Goal: Entertainment & Leisure: Browse casually

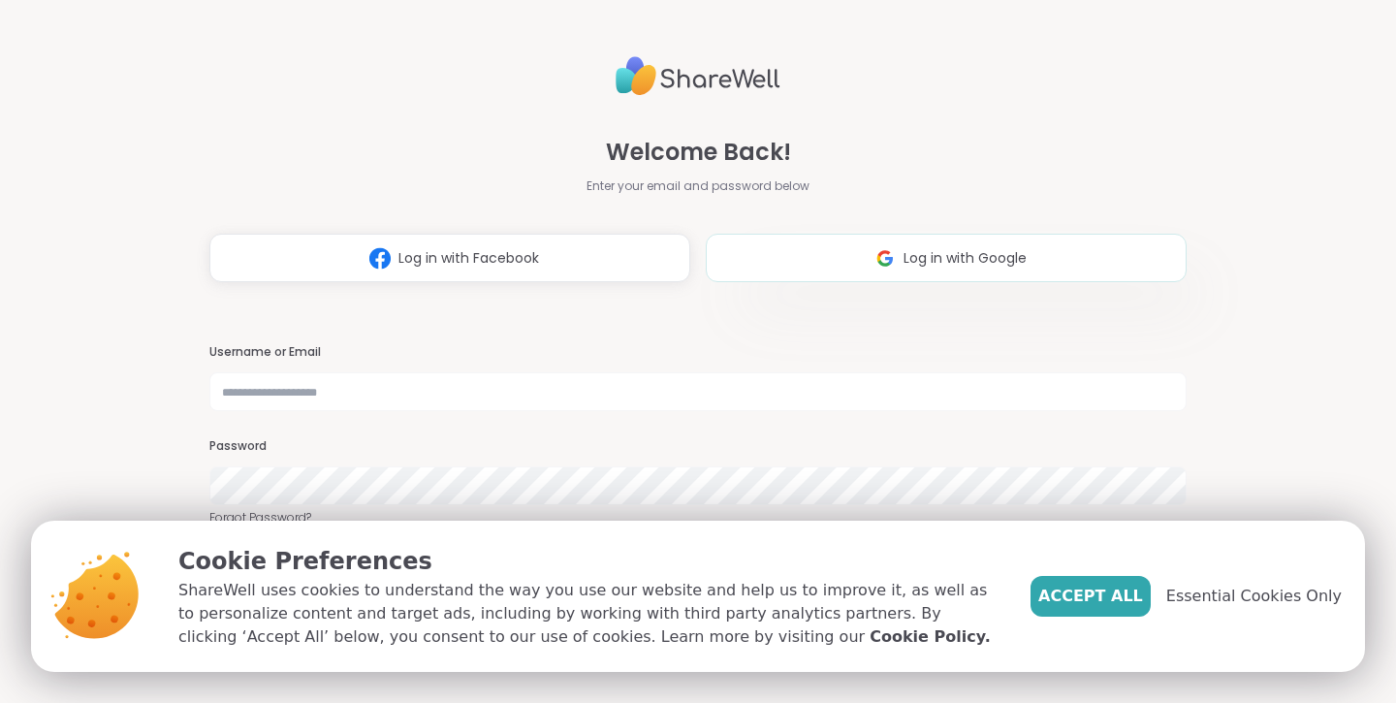
click at [834, 261] on button "Log in with Google" at bounding box center [946, 258] width 481 height 48
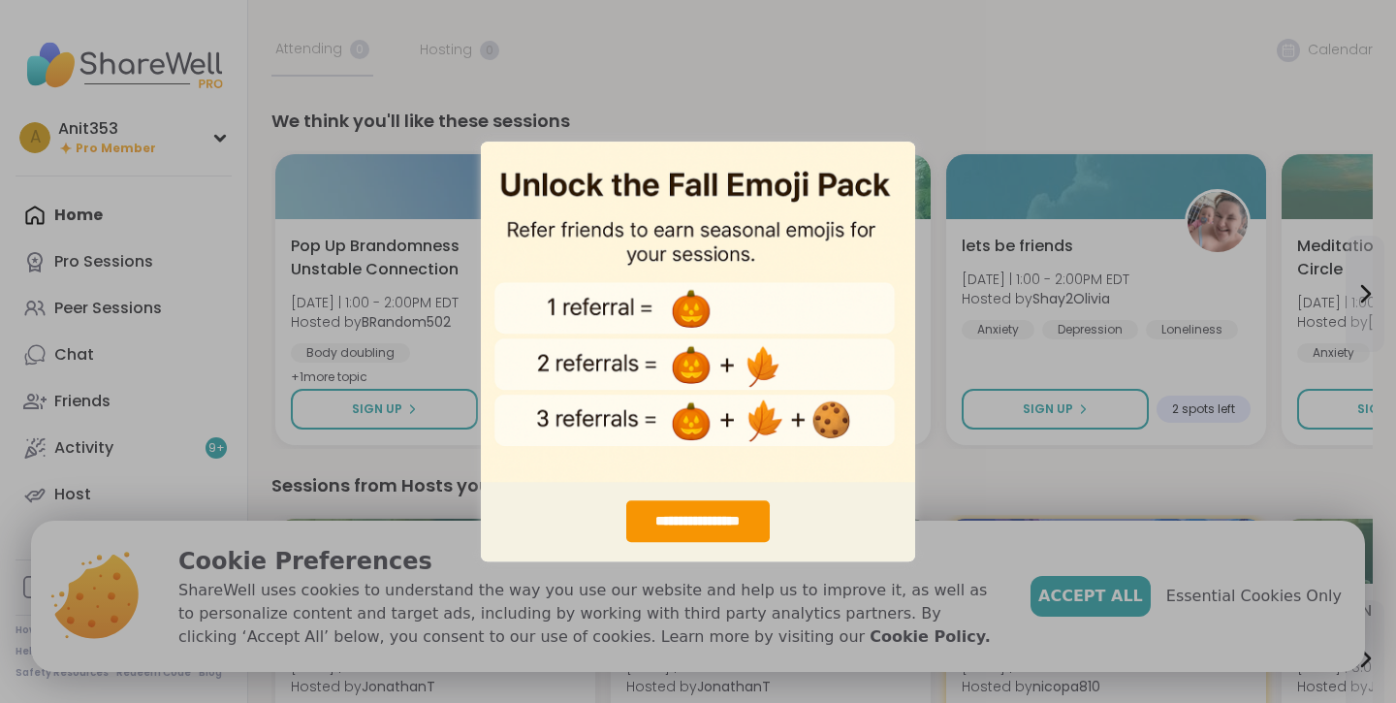
click at [949, 76] on div "**********" at bounding box center [698, 351] width 1396 height 703
click at [1004, 178] on div "**********" at bounding box center [698, 351] width 1396 height 703
click at [727, 522] on div "**********" at bounding box center [697, 521] width 143 height 42
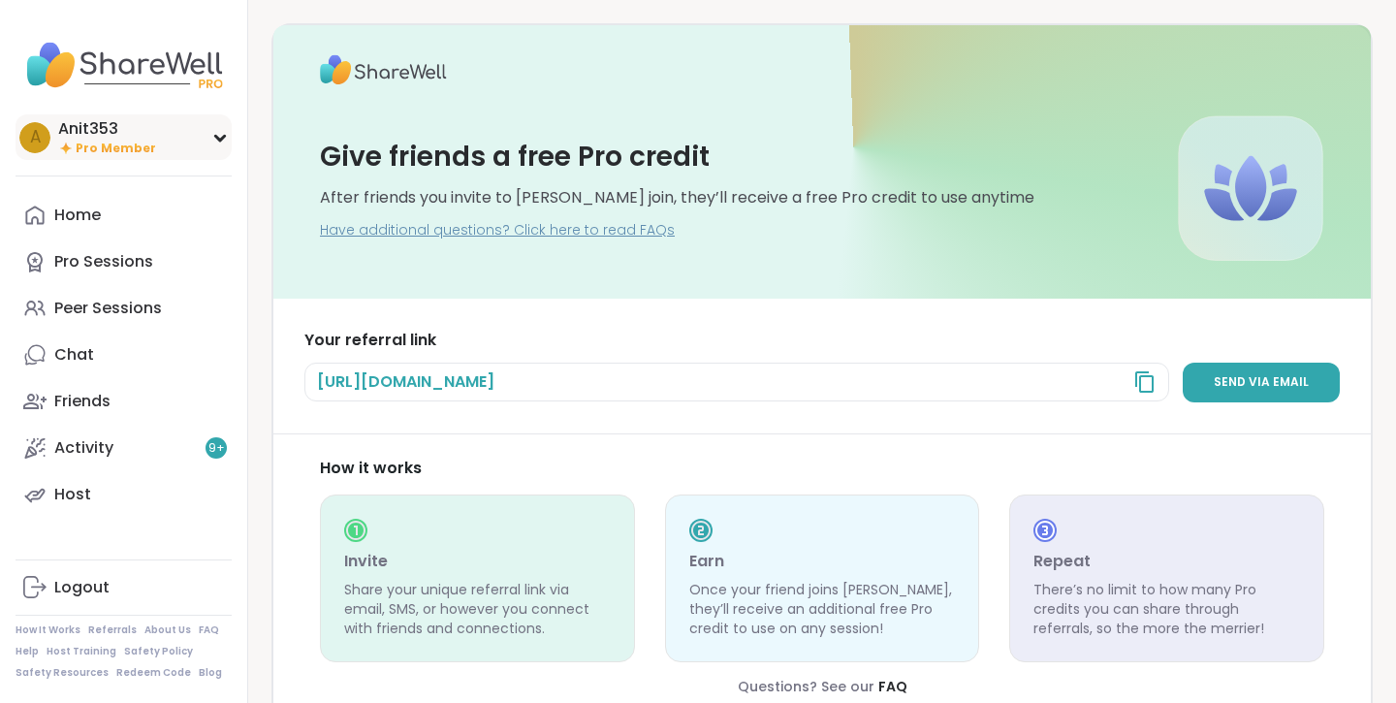
click at [95, 124] on div "Anit353" at bounding box center [107, 128] width 98 height 21
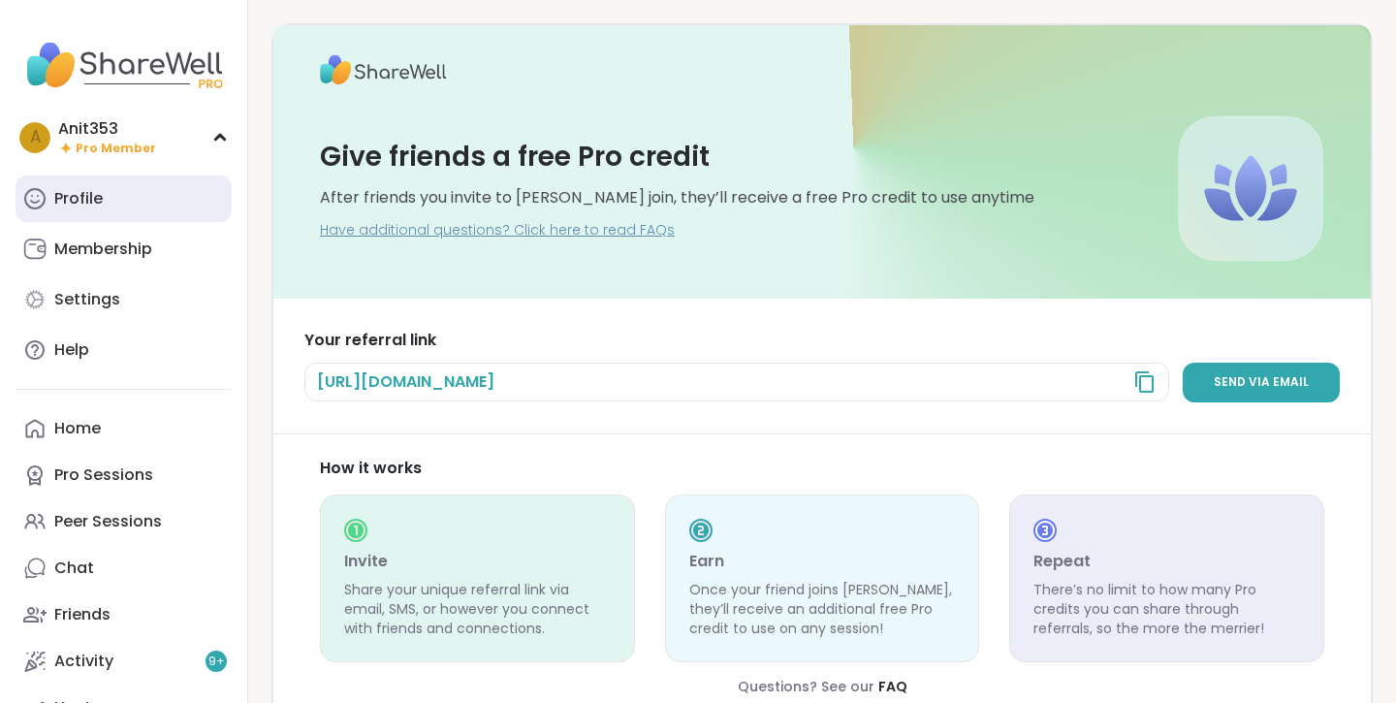
click at [99, 195] on div "Profile" at bounding box center [78, 198] width 48 height 21
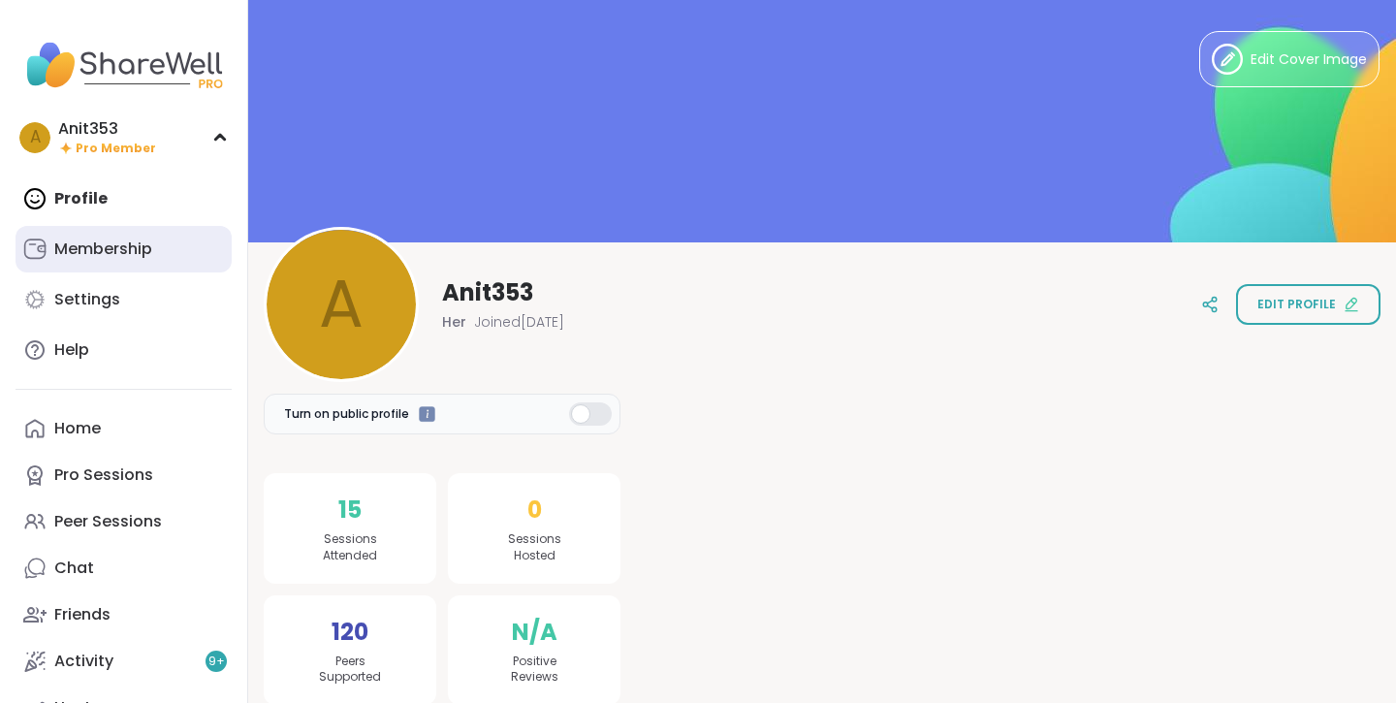
click at [127, 254] on div "Membership" at bounding box center [103, 248] width 98 height 21
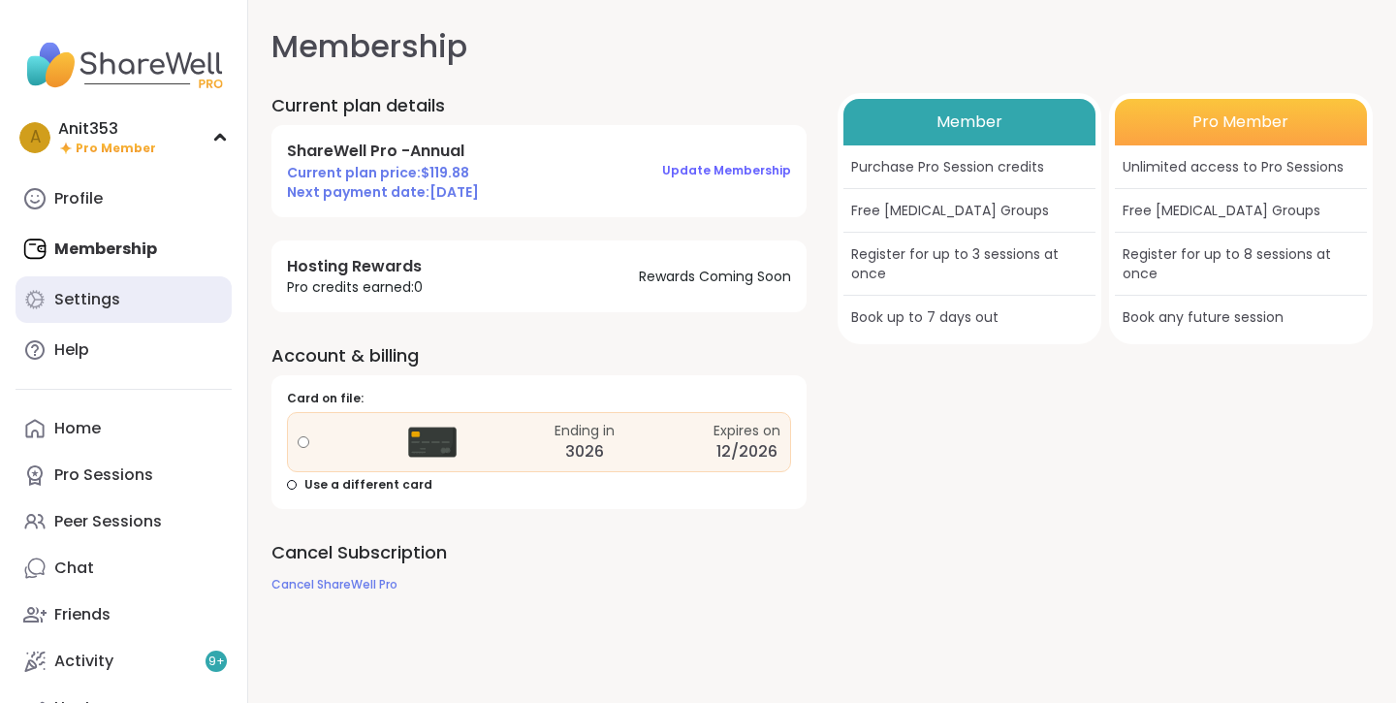
click at [132, 297] on link "Settings" at bounding box center [124, 299] width 216 height 47
select select "**"
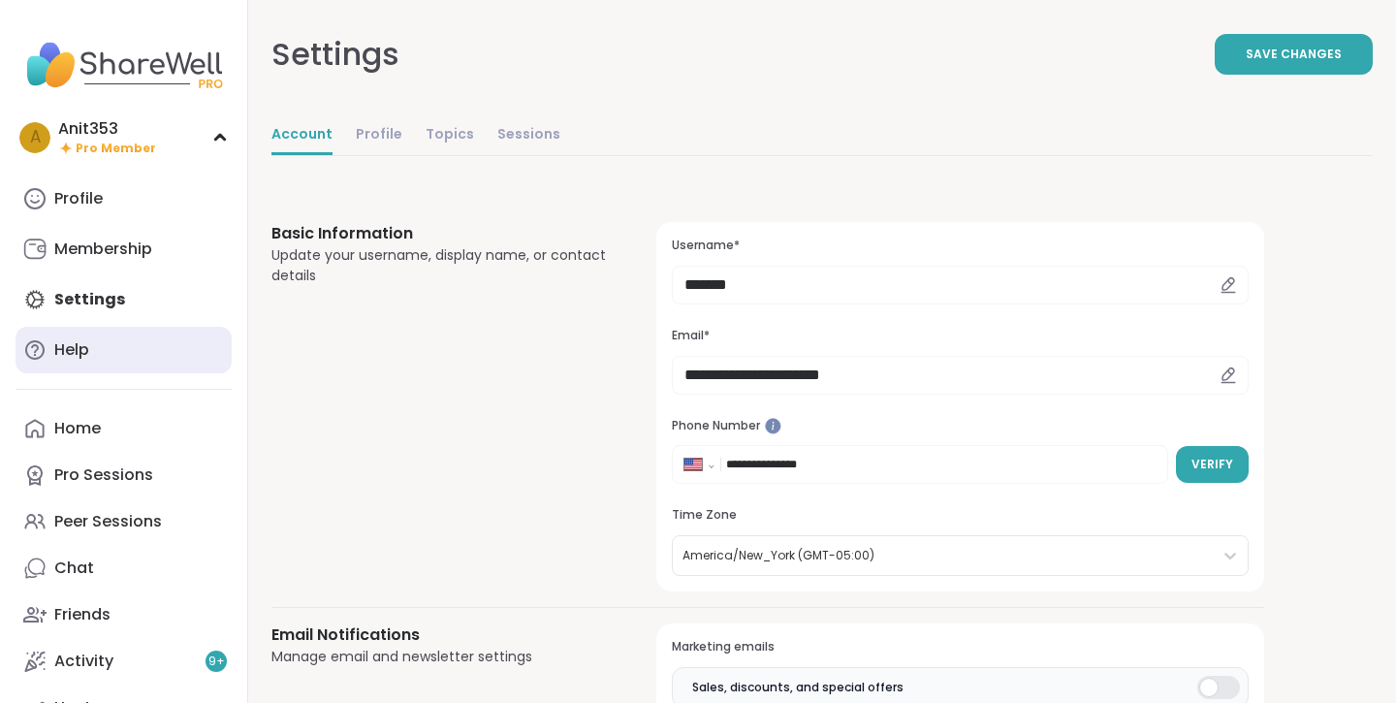
click at [103, 348] on link "Help" at bounding box center [124, 350] width 216 height 47
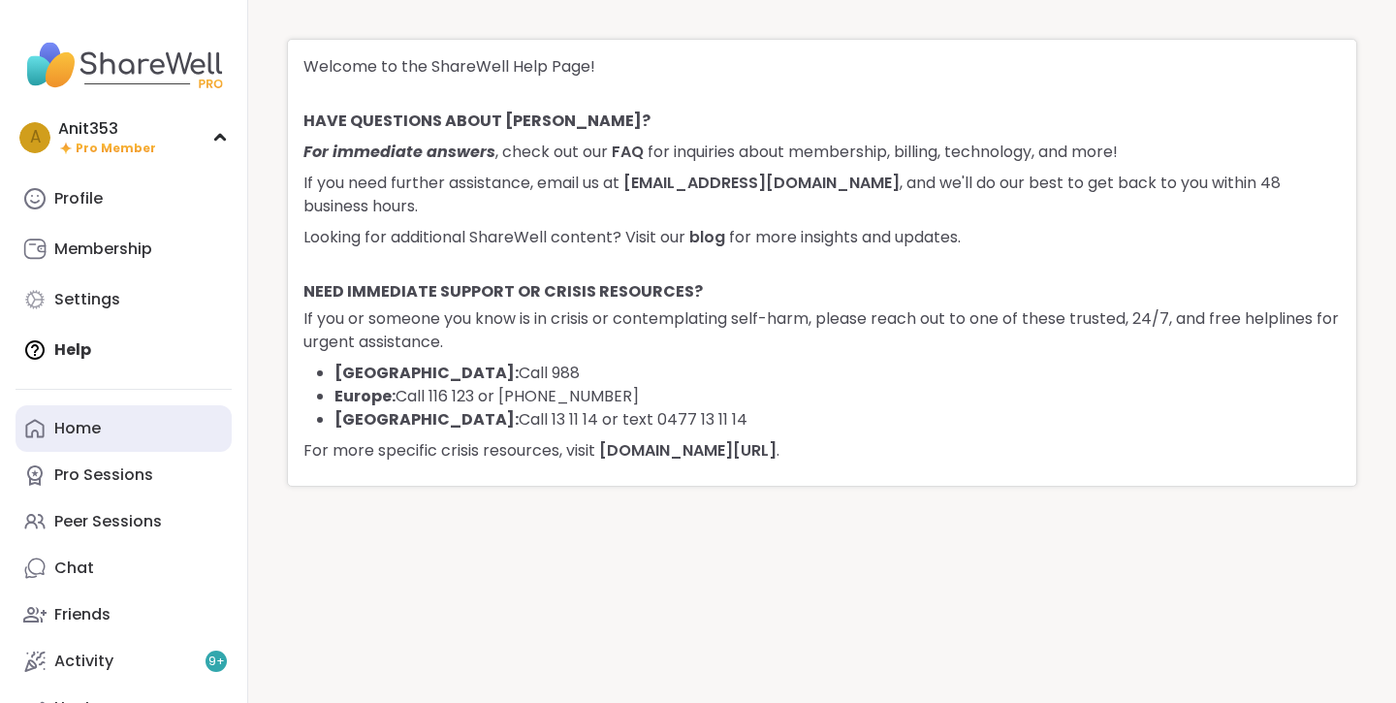
click at [108, 429] on link "Home" at bounding box center [124, 428] width 216 height 47
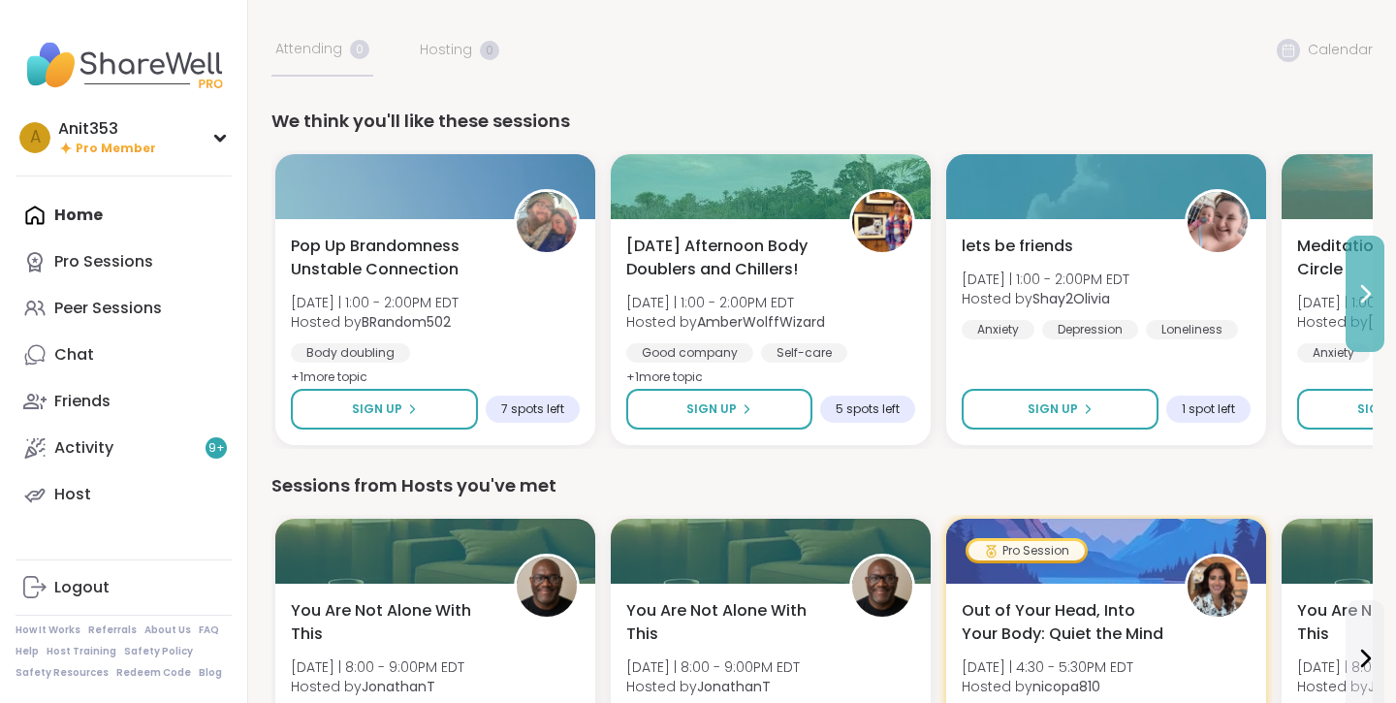
click at [1370, 298] on icon at bounding box center [1364, 293] width 23 height 23
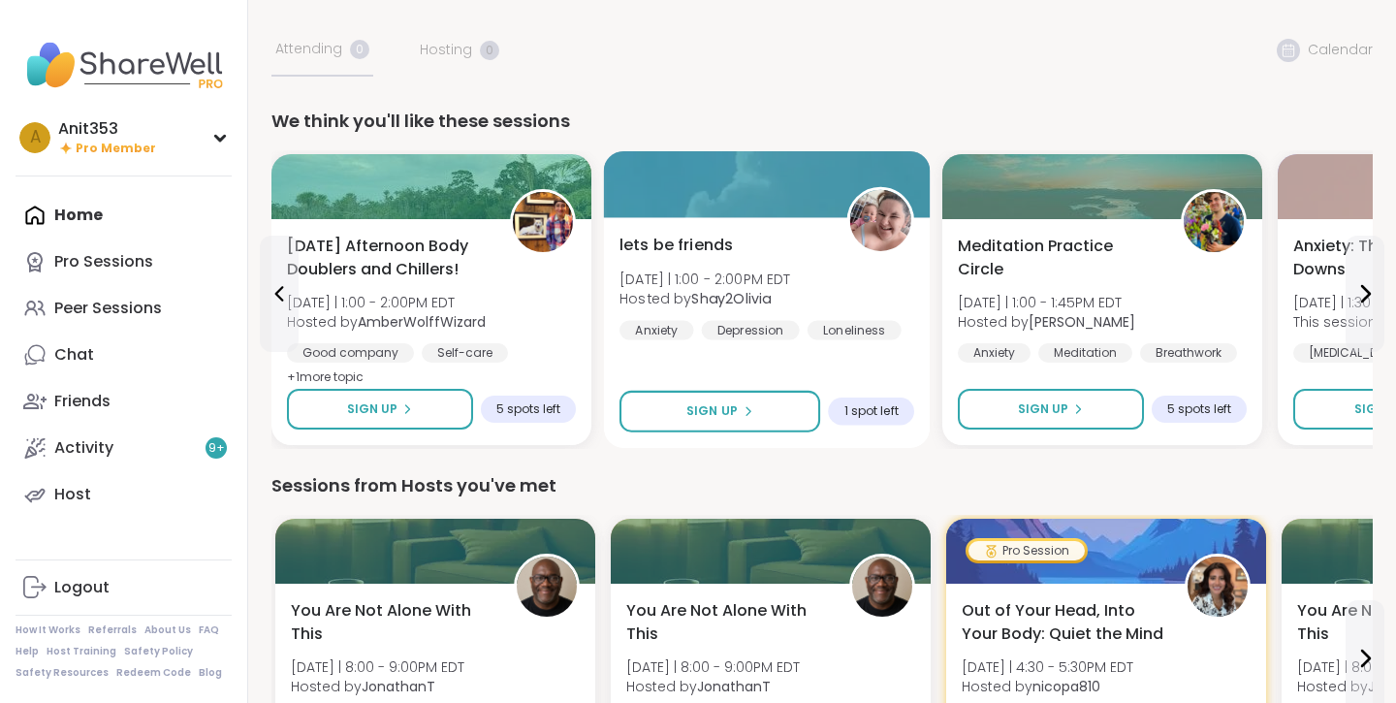
click at [879, 219] on img at bounding box center [880, 220] width 61 height 61
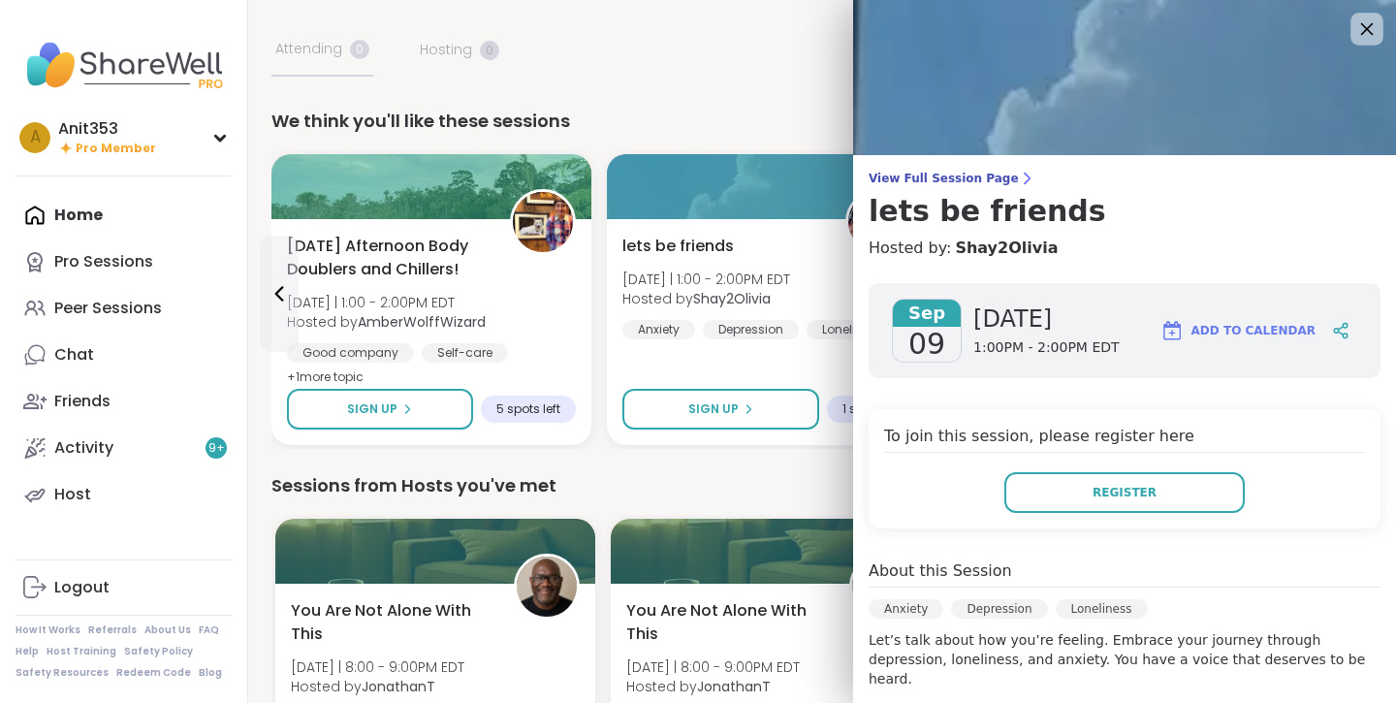
click at [1373, 31] on icon at bounding box center [1366, 28] width 24 height 24
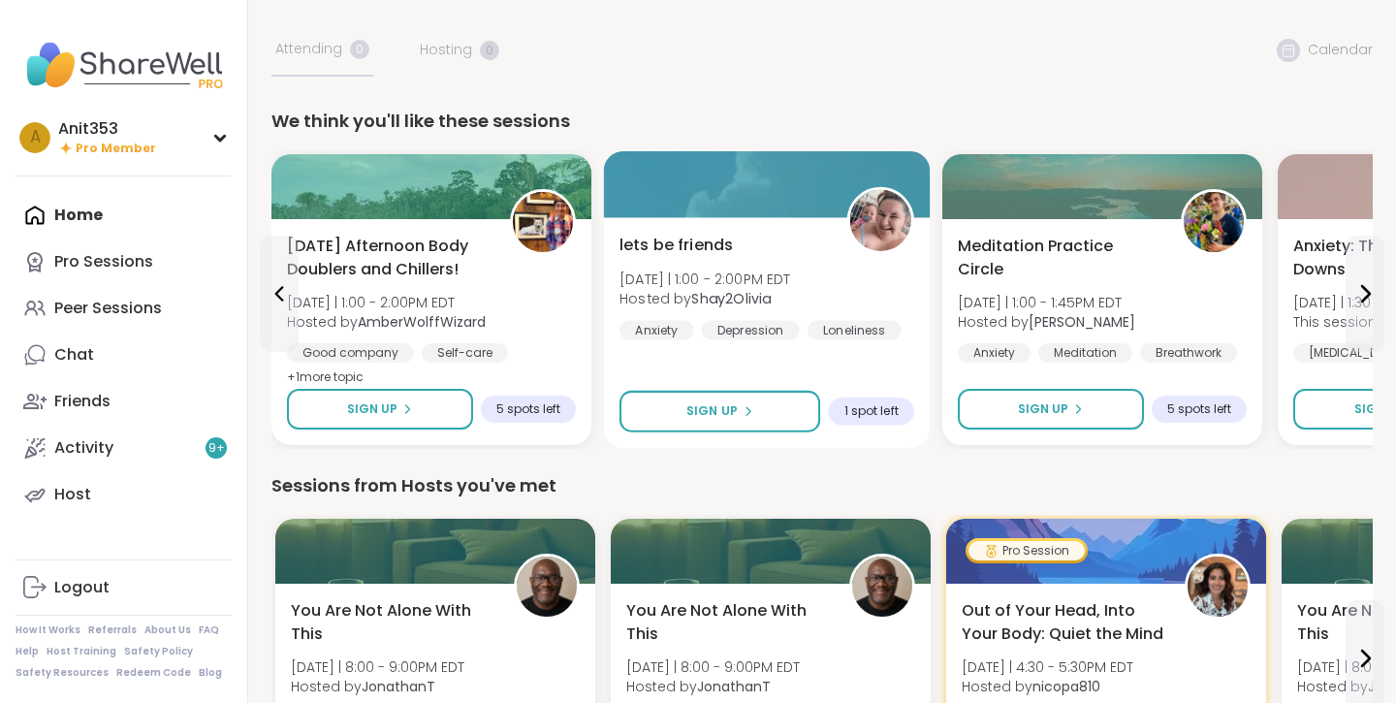
click at [867, 225] on img at bounding box center [880, 220] width 61 height 61
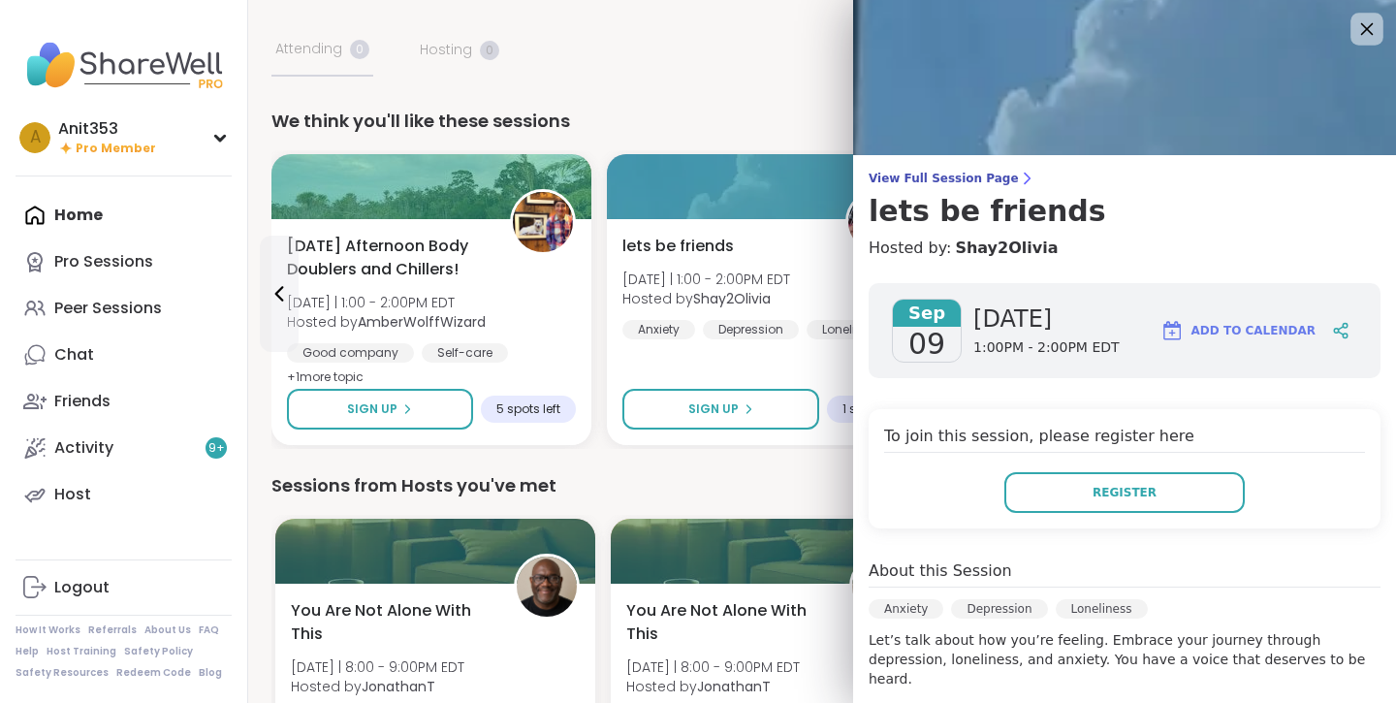
click at [1367, 35] on icon at bounding box center [1366, 28] width 24 height 24
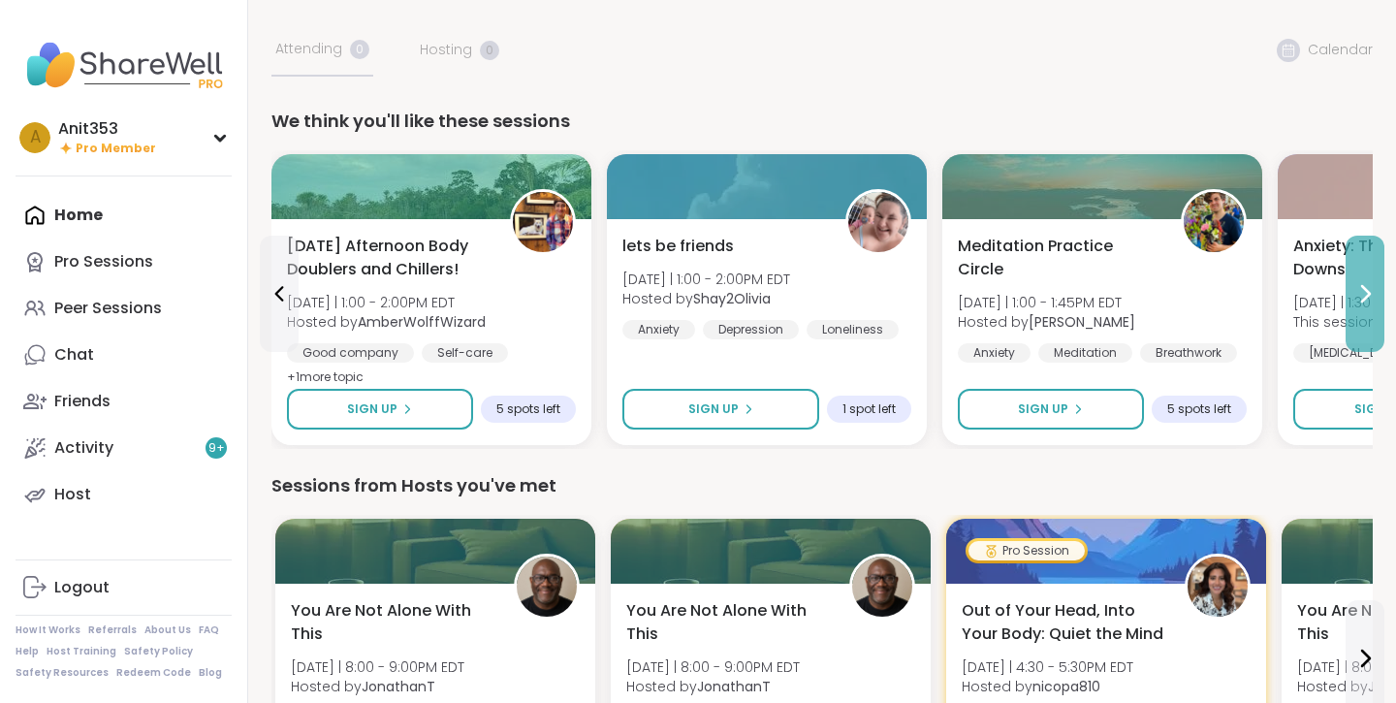
click at [1365, 282] on icon at bounding box center [1364, 293] width 23 height 23
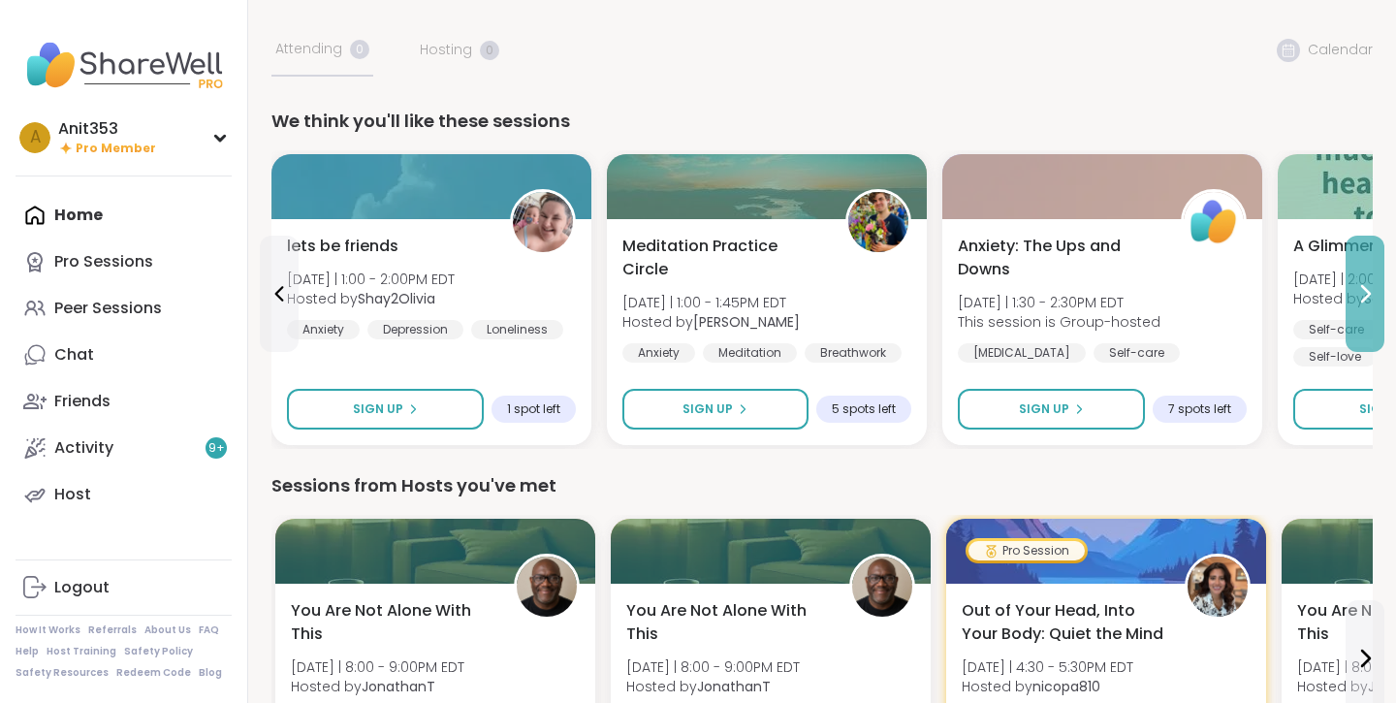
click at [1364, 297] on icon at bounding box center [1364, 293] width 23 height 23
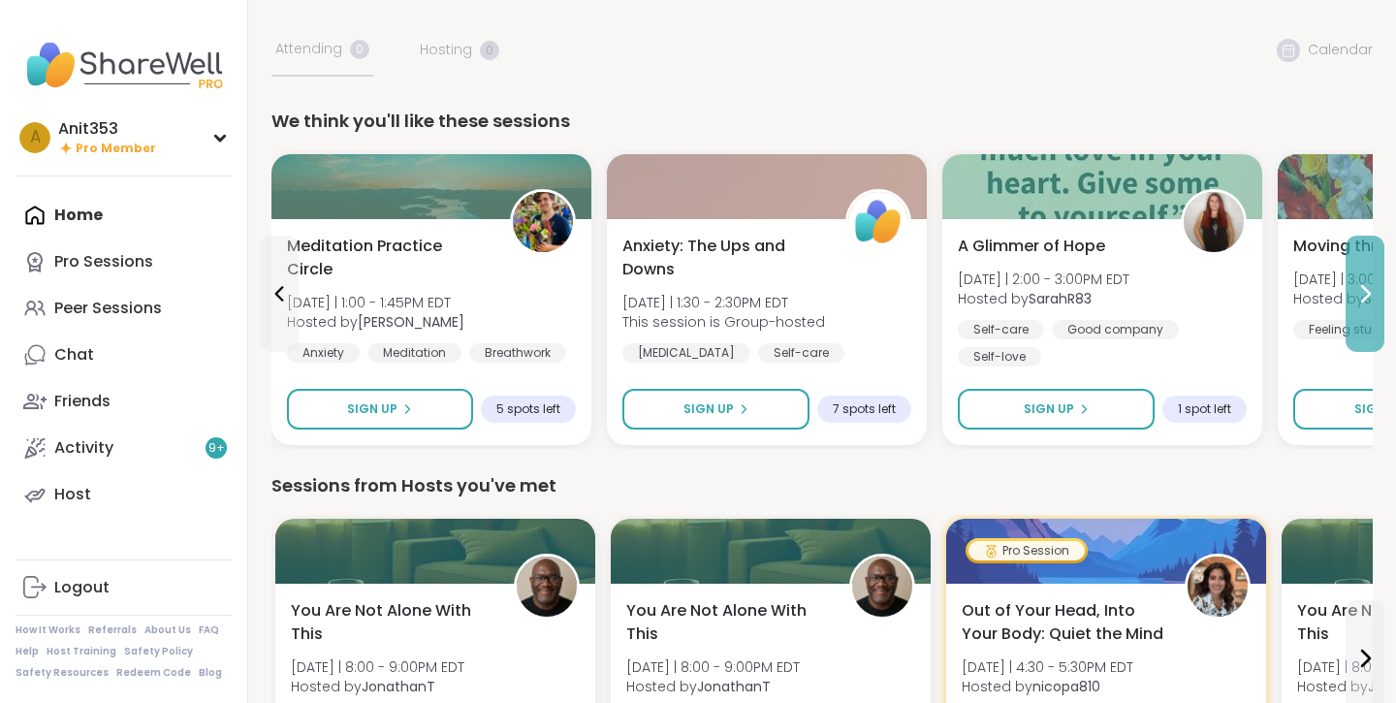
click at [1364, 290] on icon at bounding box center [1364, 293] width 23 height 23
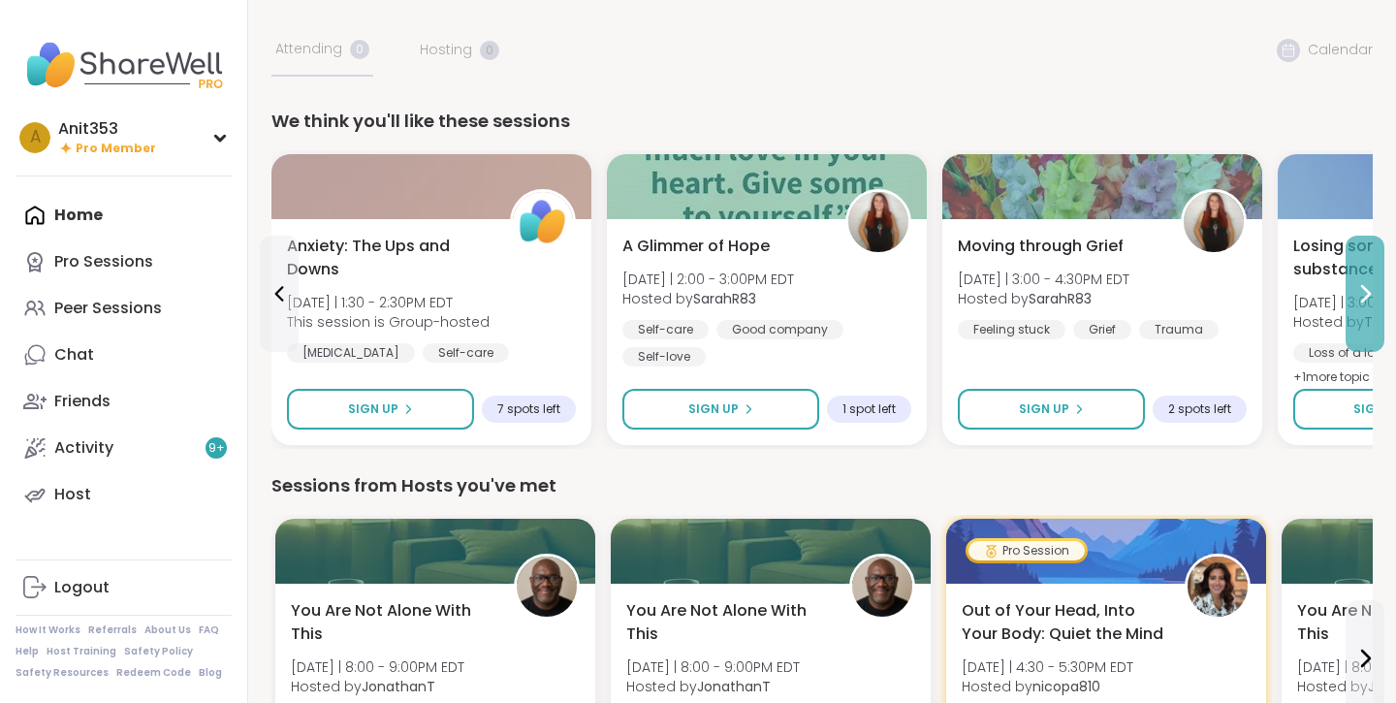
click at [1364, 290] on icon at bounding box center [1364, 293] width 23 height 23
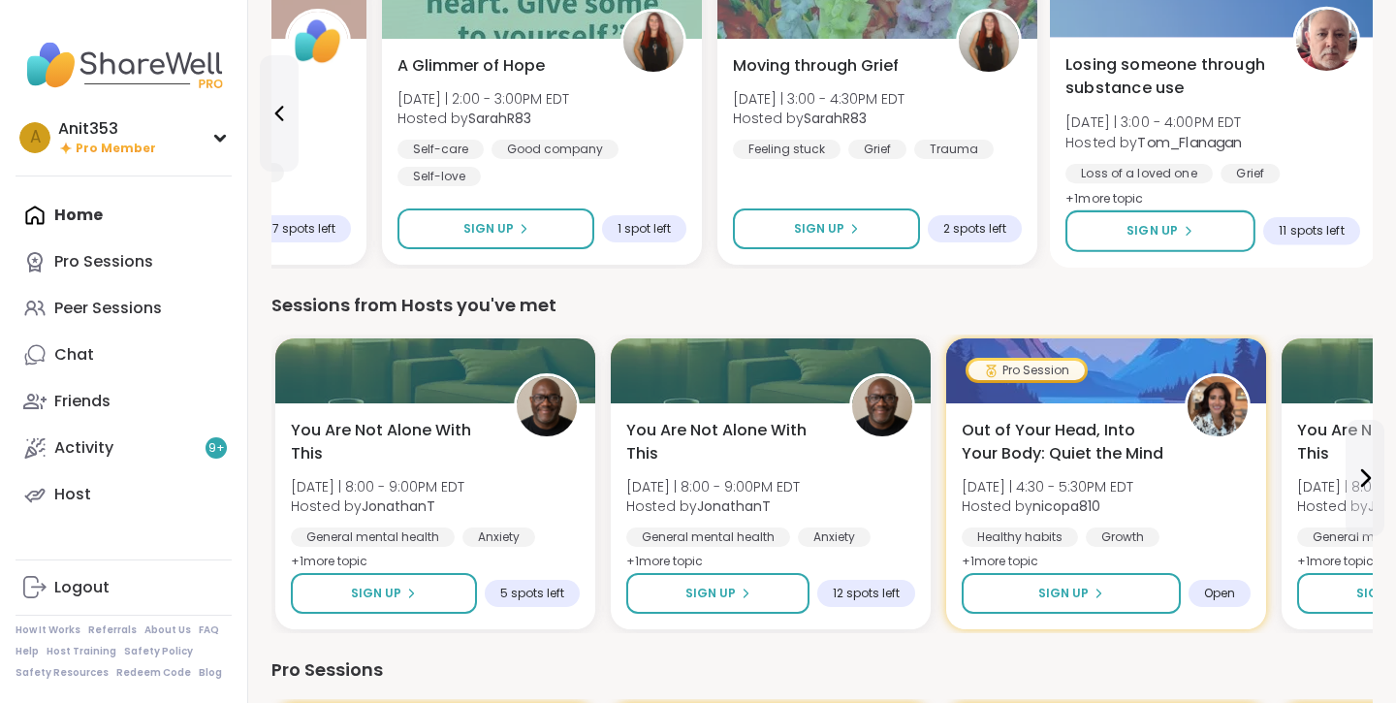
scroll to position [318, 0]
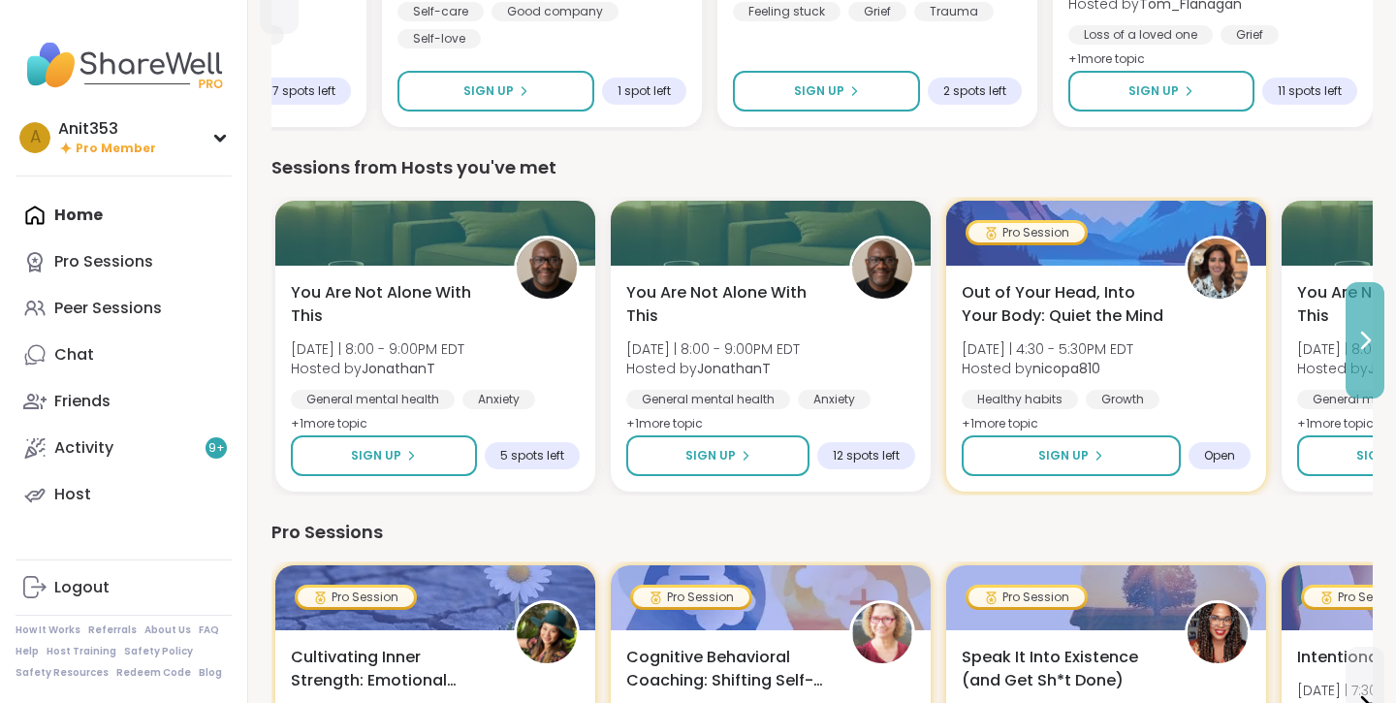
click at [1365, 344] on icon at bounding box center [1366, 340] width 8 height 16
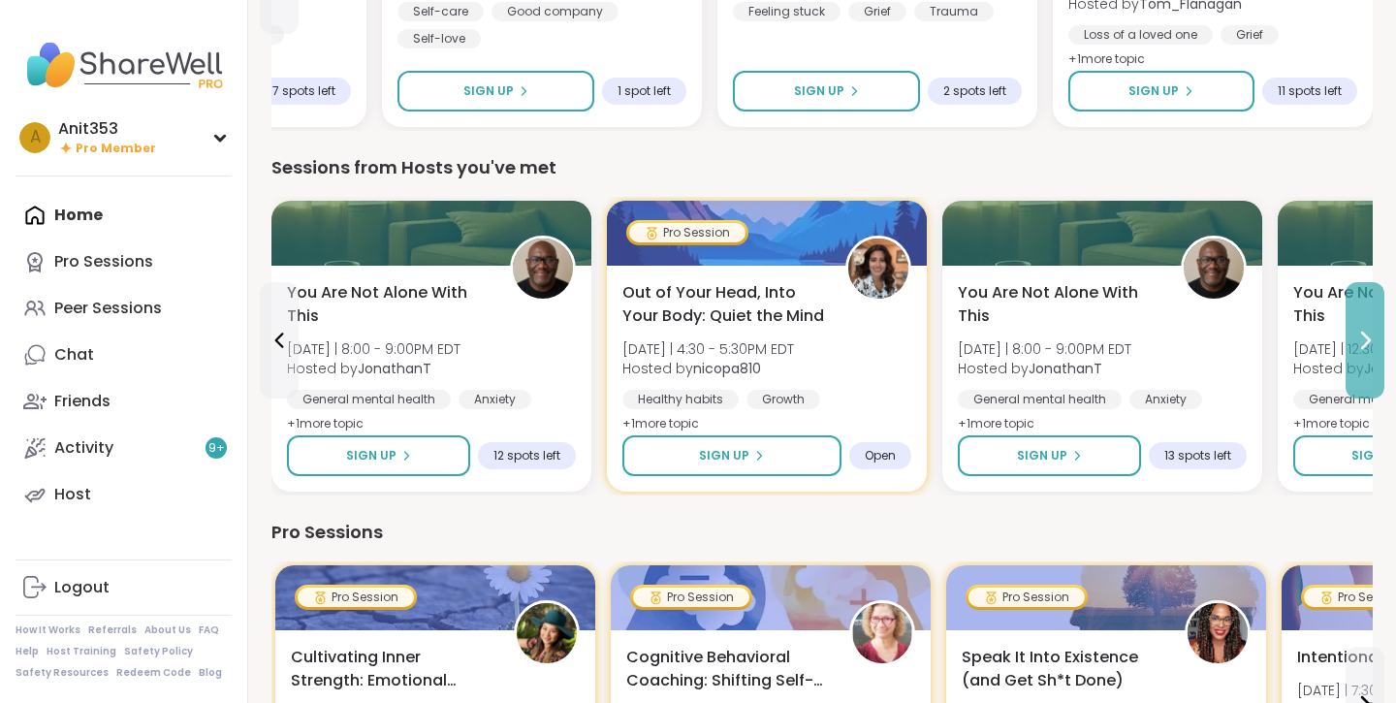
click at [1363, 343] on icon at bounding box center [1364, 340] width 23 height 23
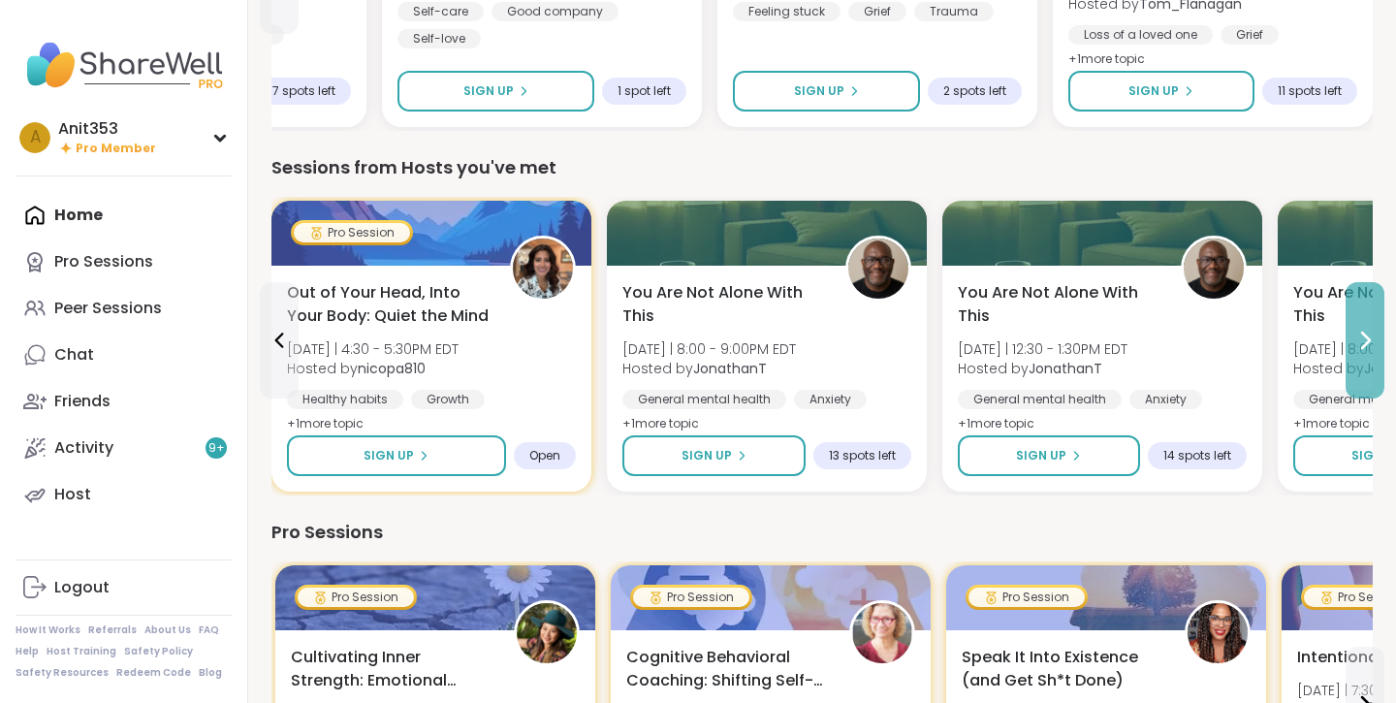
click at [1363, 343] on icon at bounding box center [1364, 340] width 23 height 23
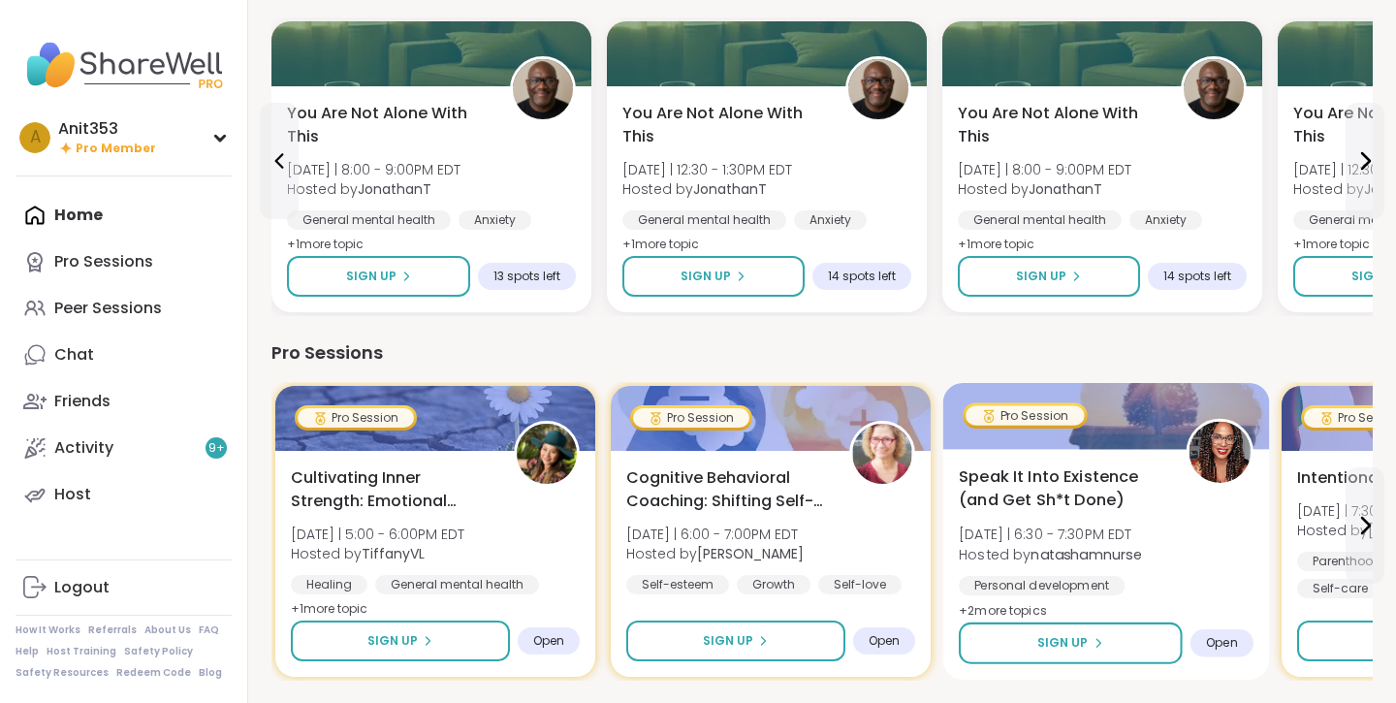
scroll to position [473, 0]
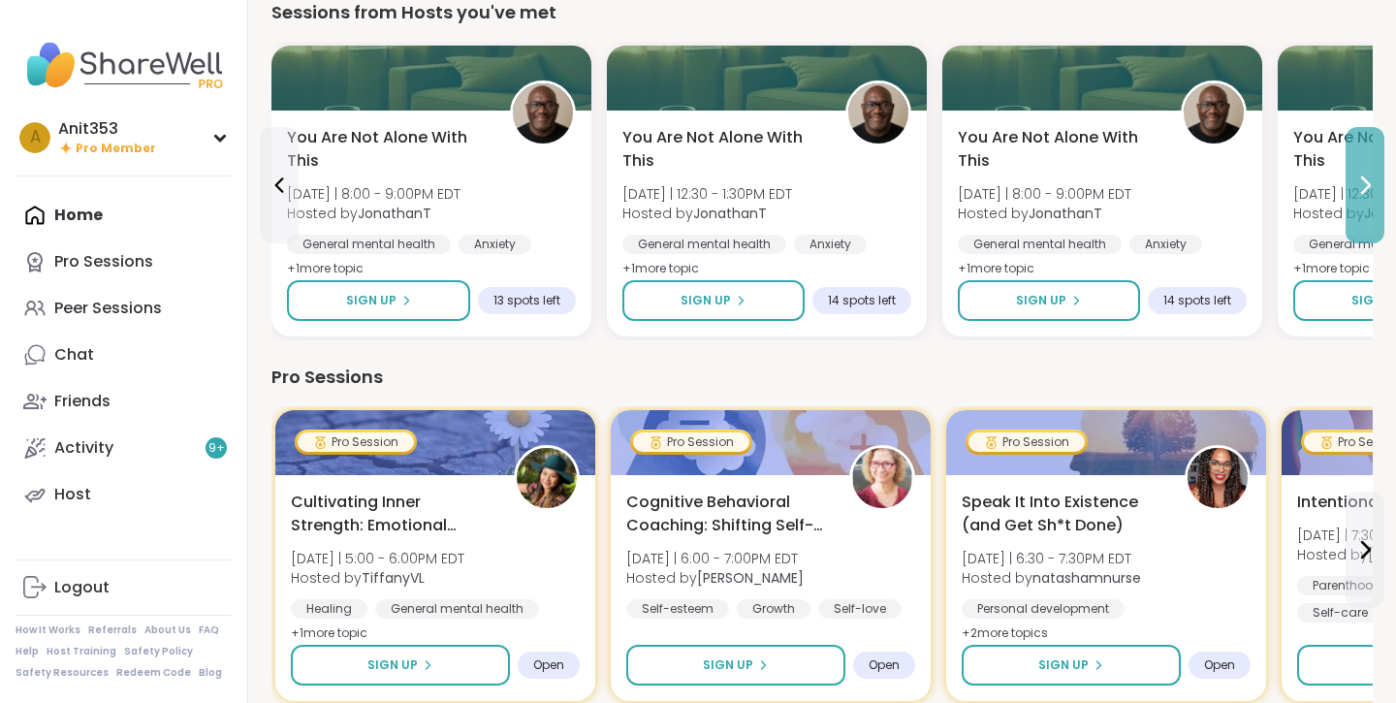
click at [1368, 185] on icon at bounding box center [1364, 185] width 23 height 23
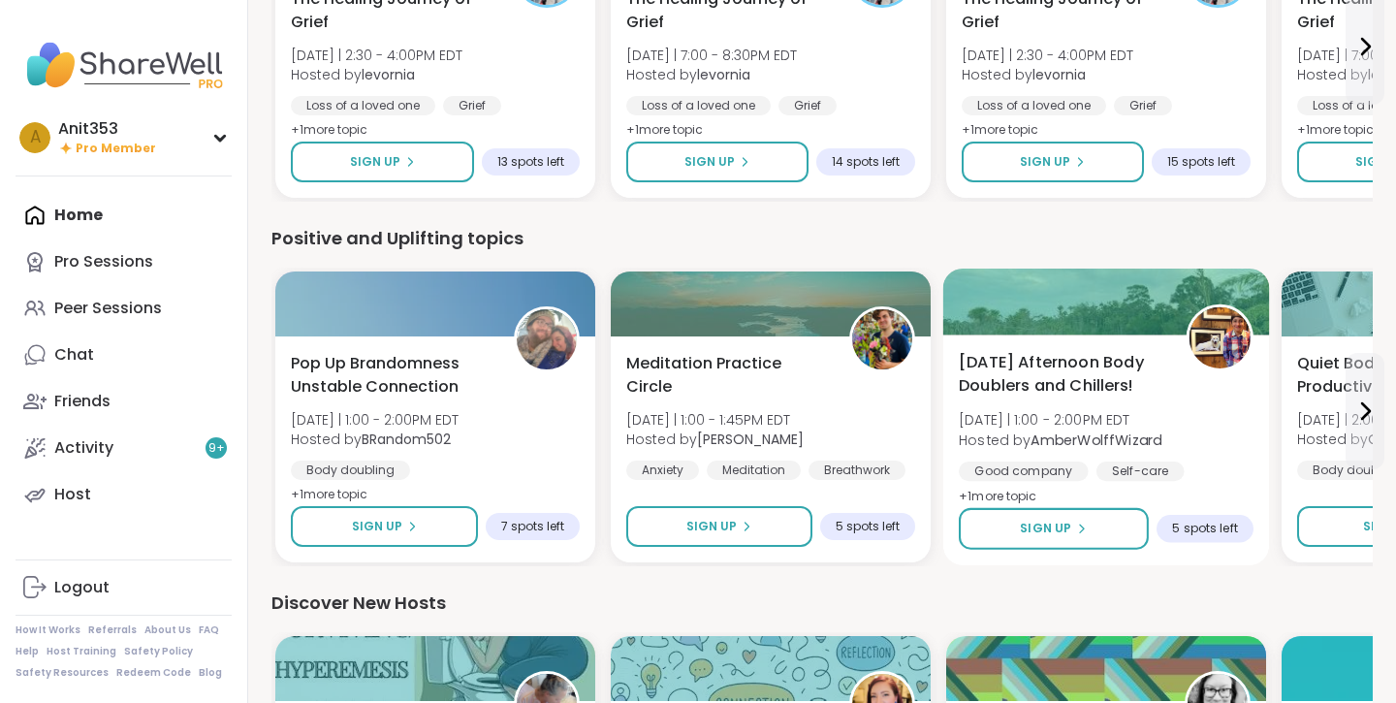
scroll to position [1049, 0]
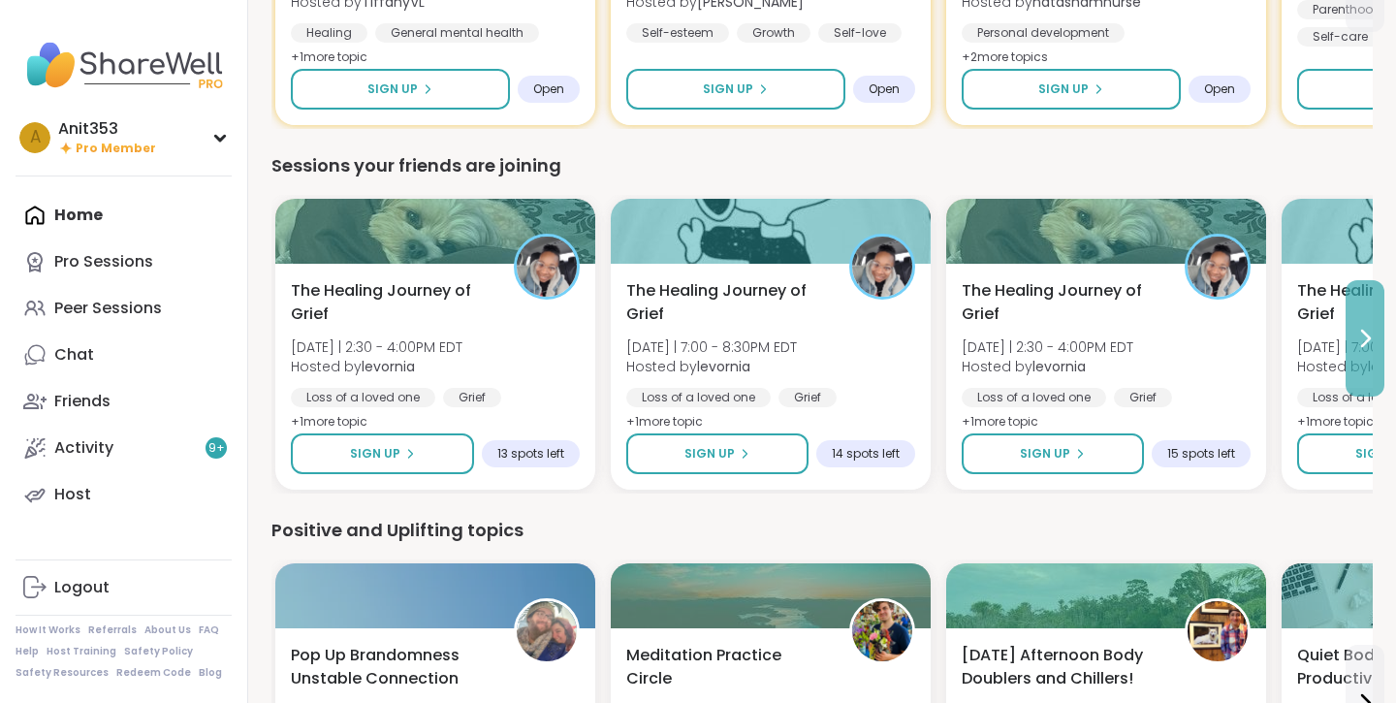
click at [1365, 344] on icon at bounding box center [1366, 339] width 8 height 16
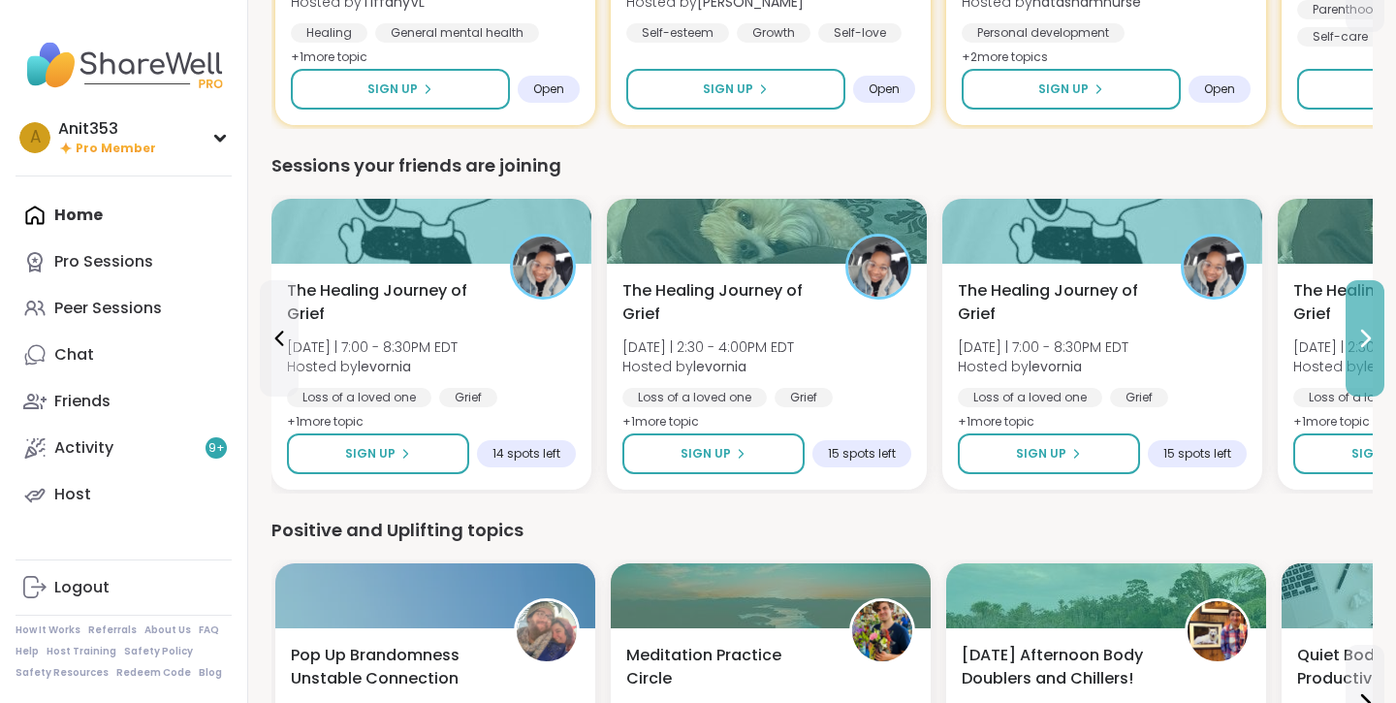
click at [1366, 343] on icon at bounding box center [1366, 339] width 8 height 16
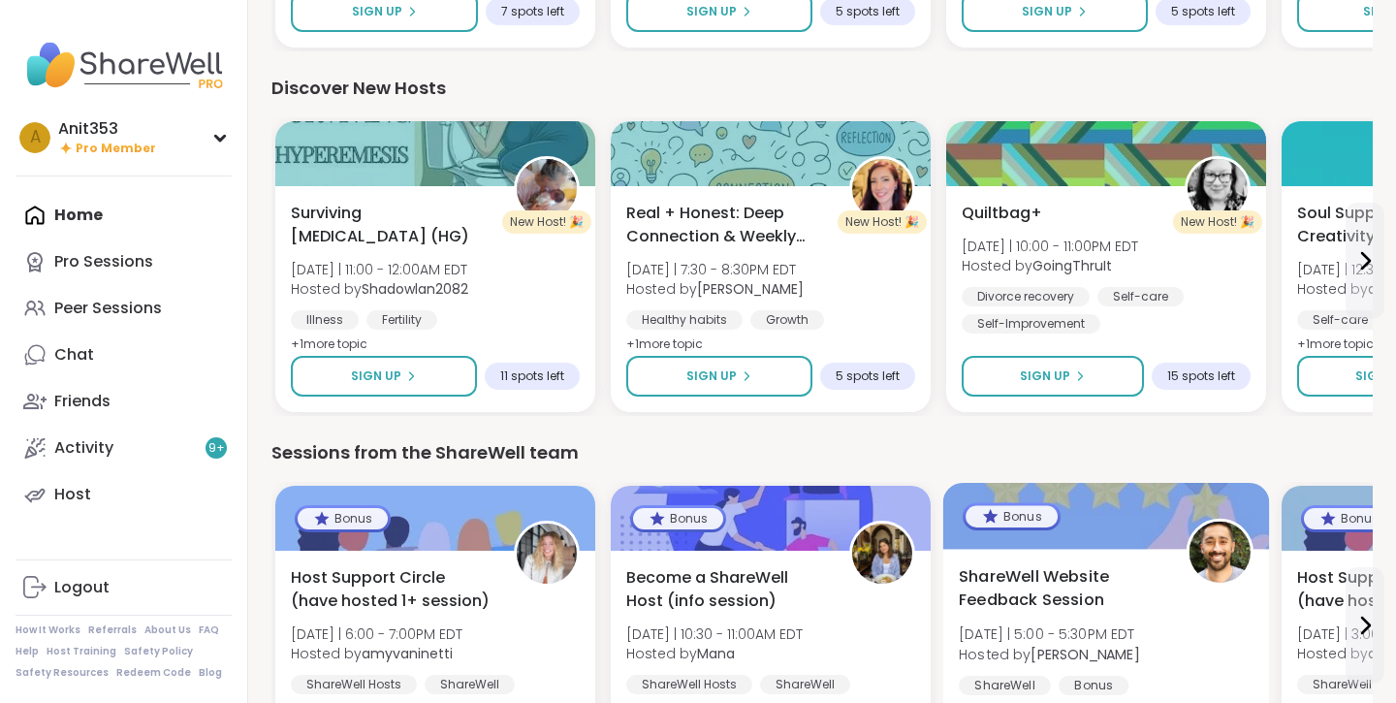
scroll to position [1701, 0]
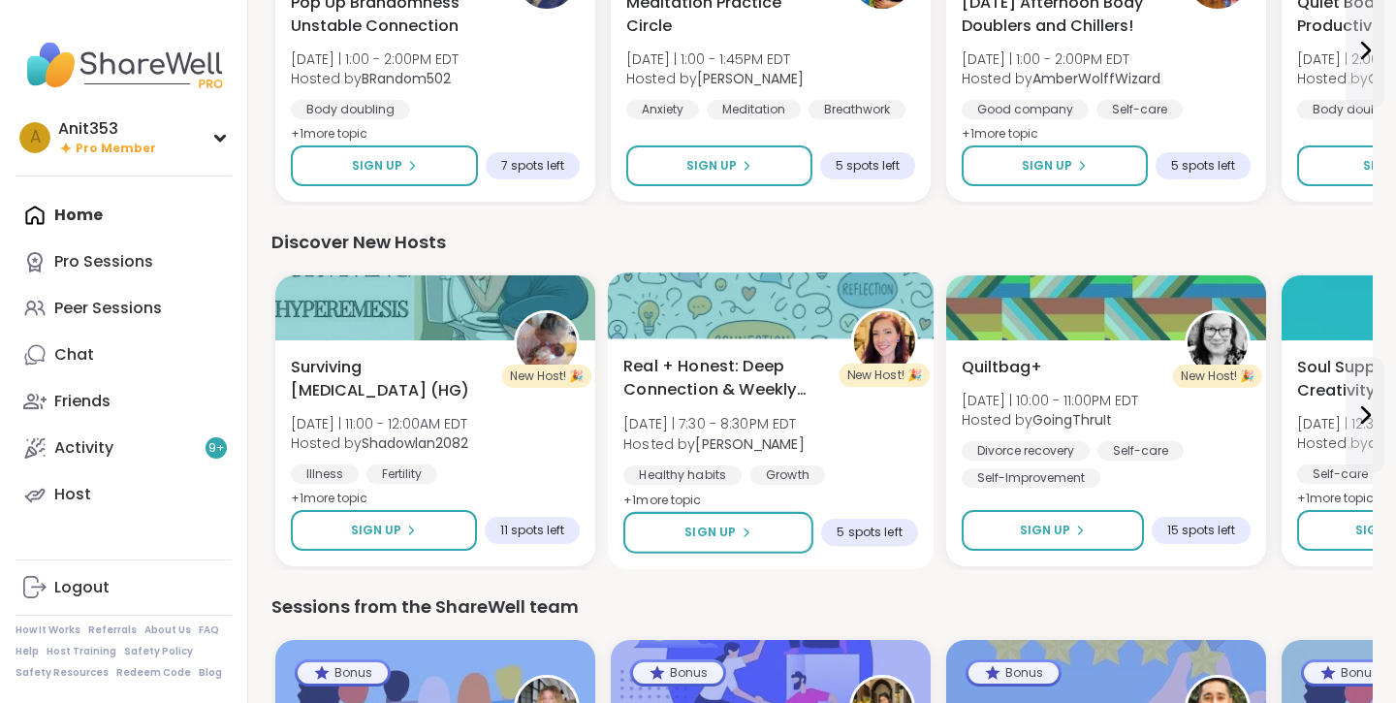
click at [741, 367] on span "Real + Honest: Deep Connection & Weekly Intentions" at bounding box center [726, 378] width 206 height 47
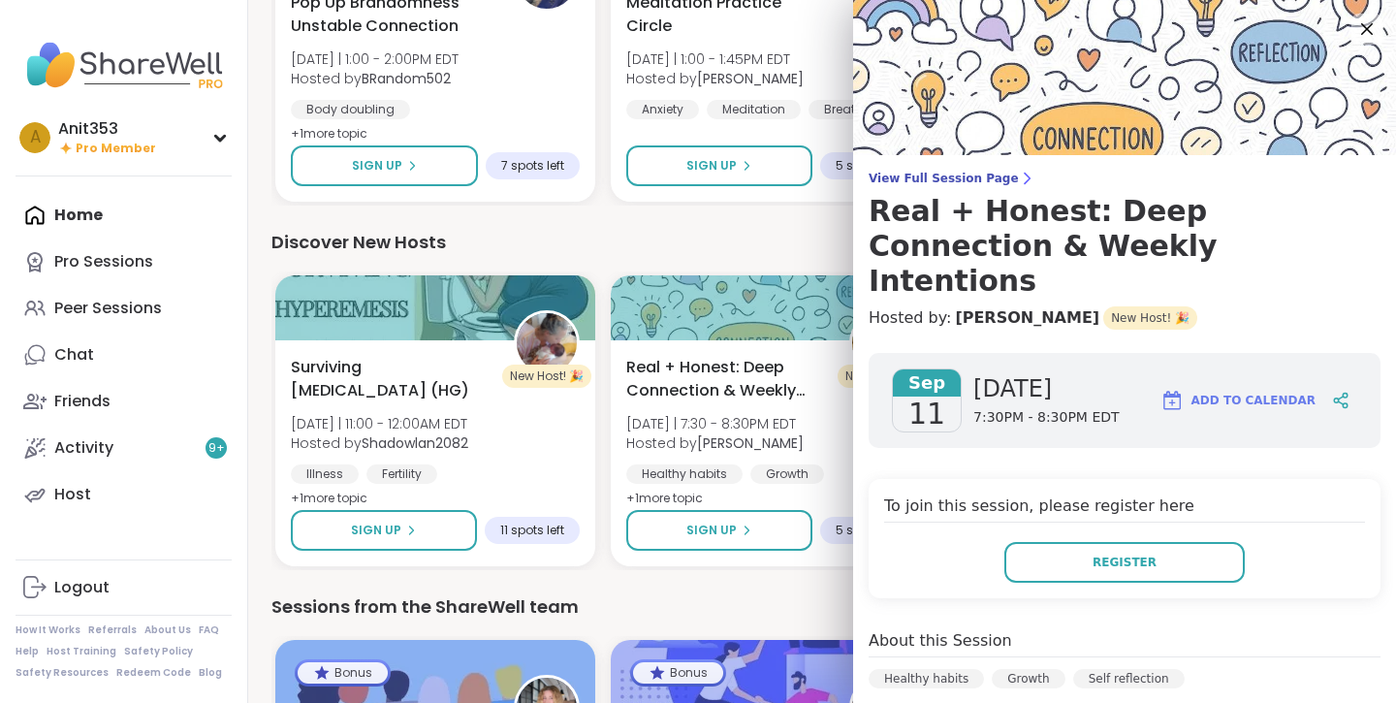
scroll to position [0, 0]
click at [1369, 27] on icon at bounding box center [1367, 29] width 13 height 13
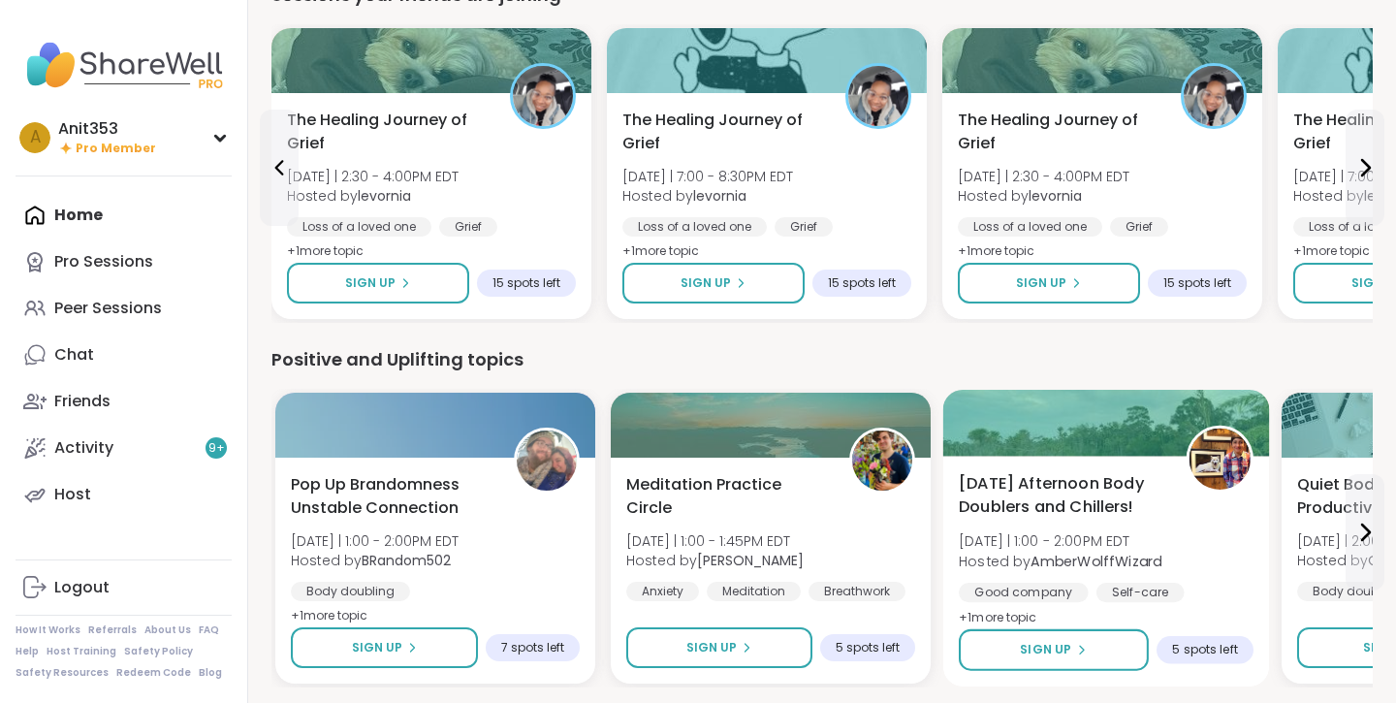
scroll to position [1183, 0]
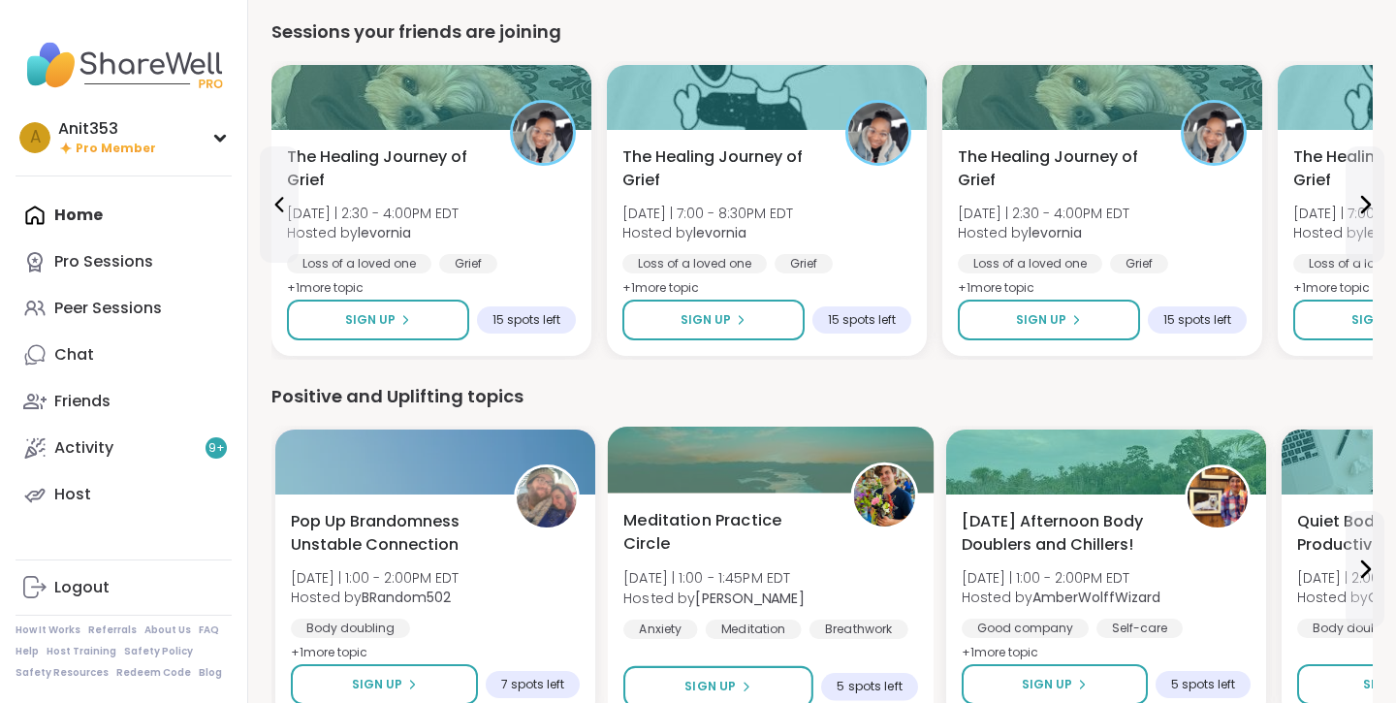
click at [894, 488] on img at bounding box center [884, 495] width 61 height 61
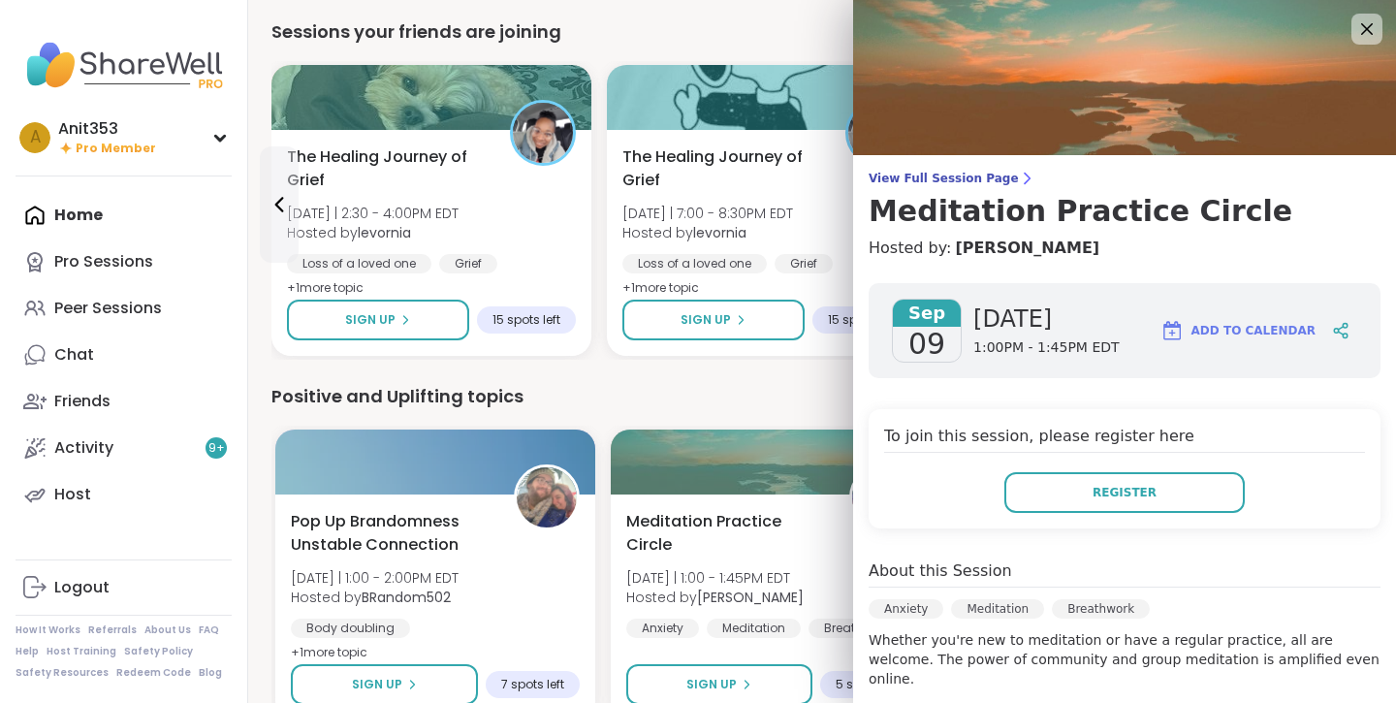
scroll to position [0, 0]
click at [1365, 29] on icon at bounding box center [1366, 28] width 24 height 24
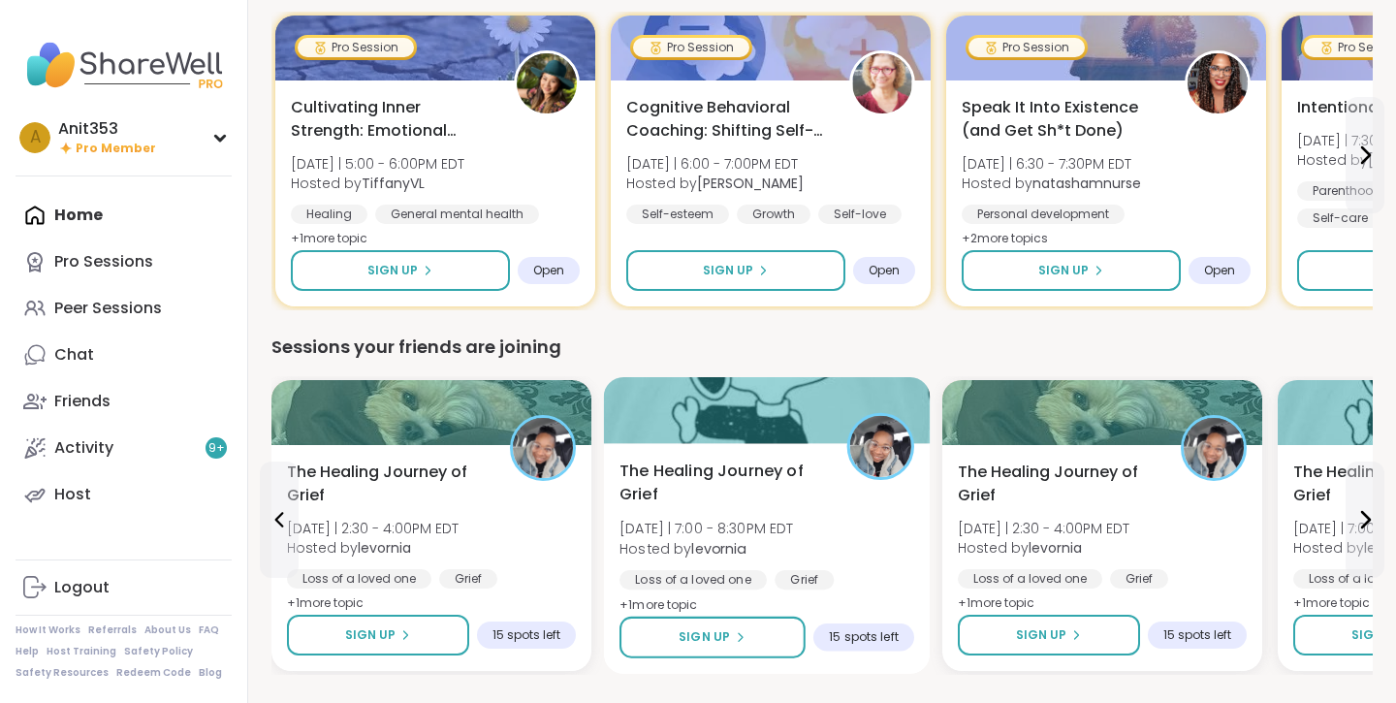
scroll to position [644, 0]
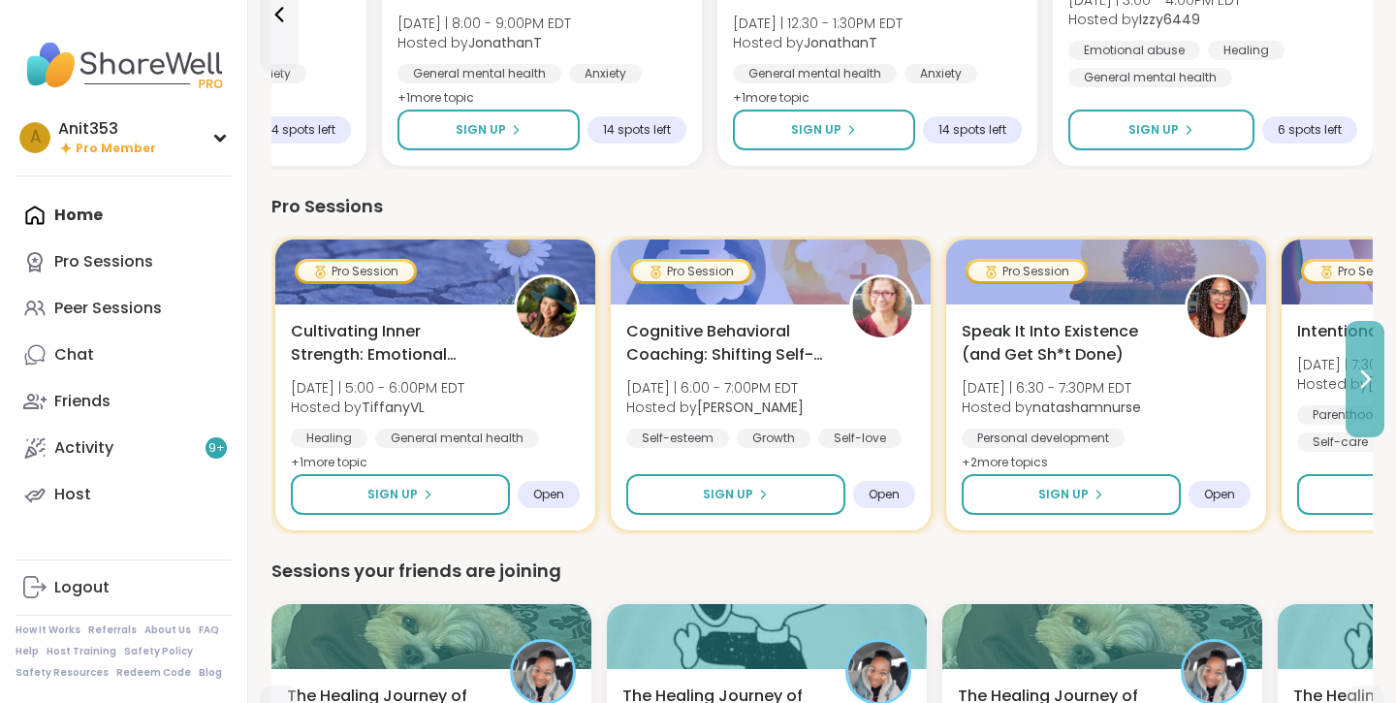
click at [1368, 377] on icon at bounding box center [1366, 379] width 8 height 16
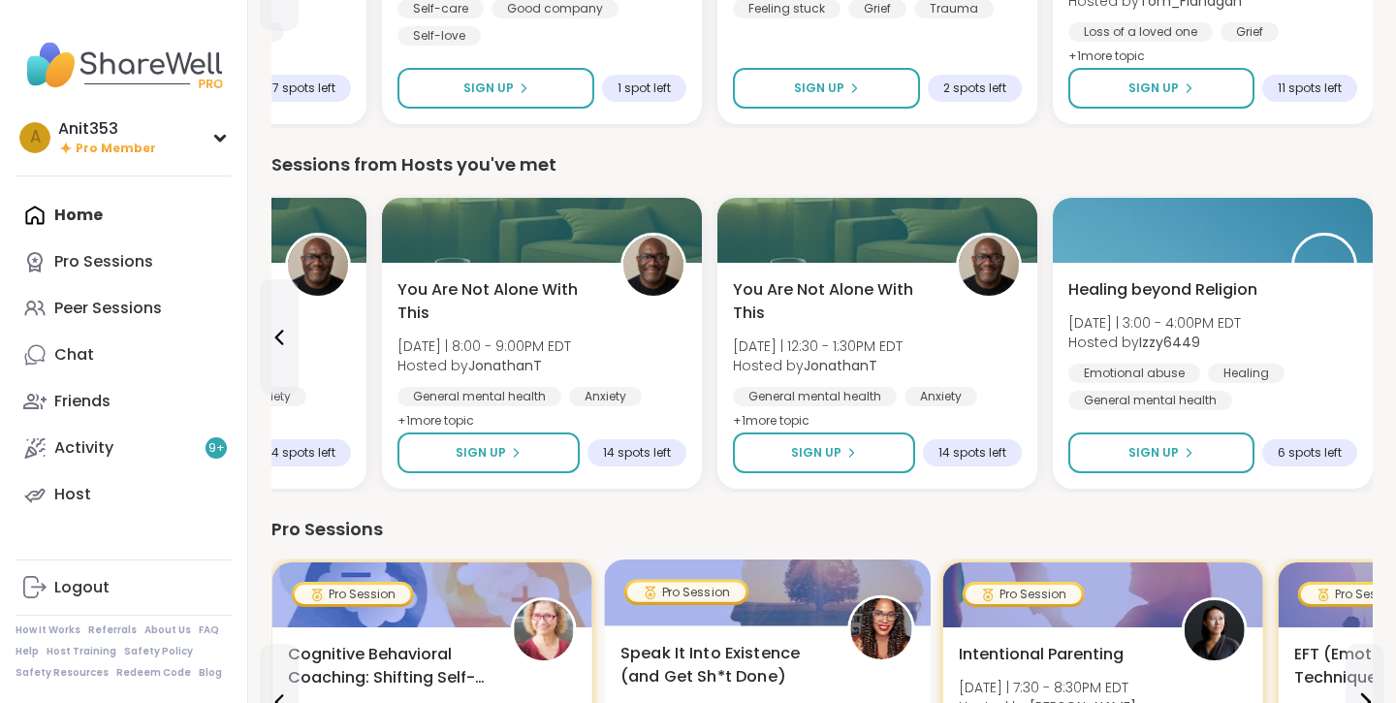
scroll to position [252, 0]
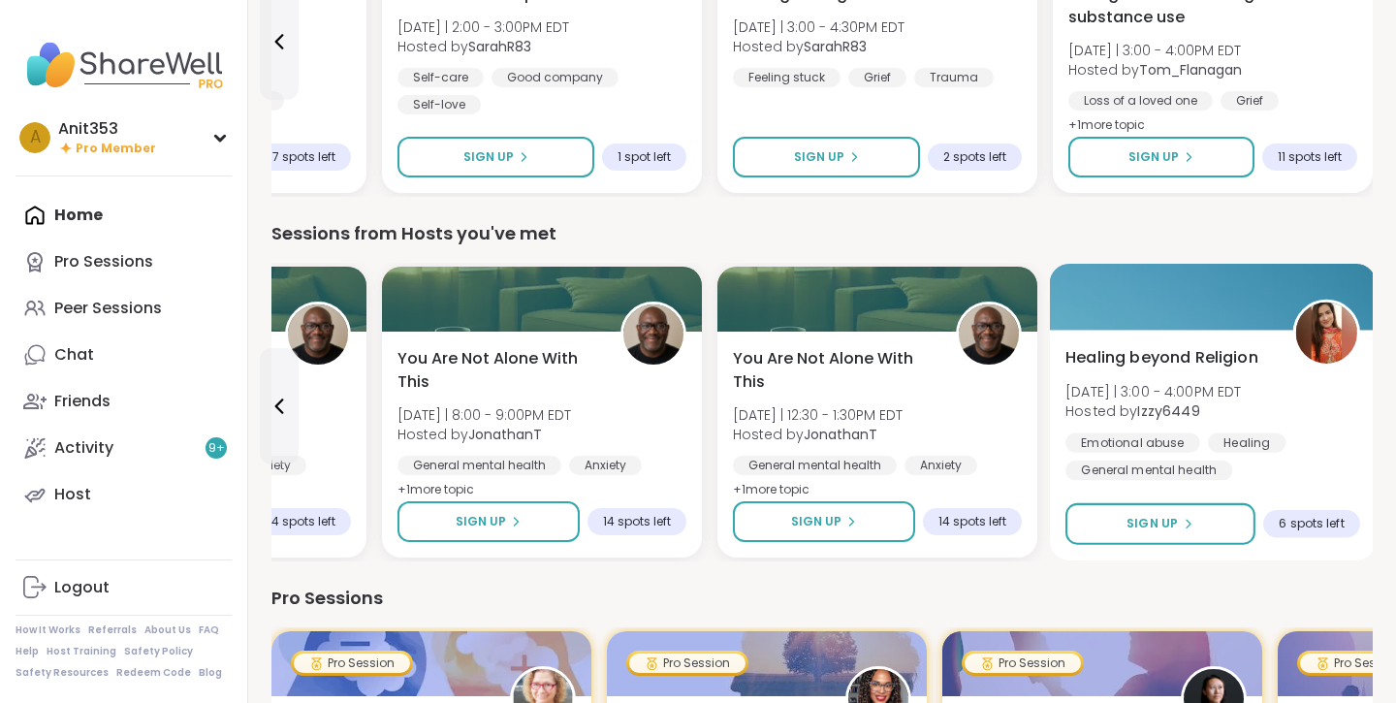
click at [1318, 325] on img at bounding box center [1326, 332] width 61 height 61
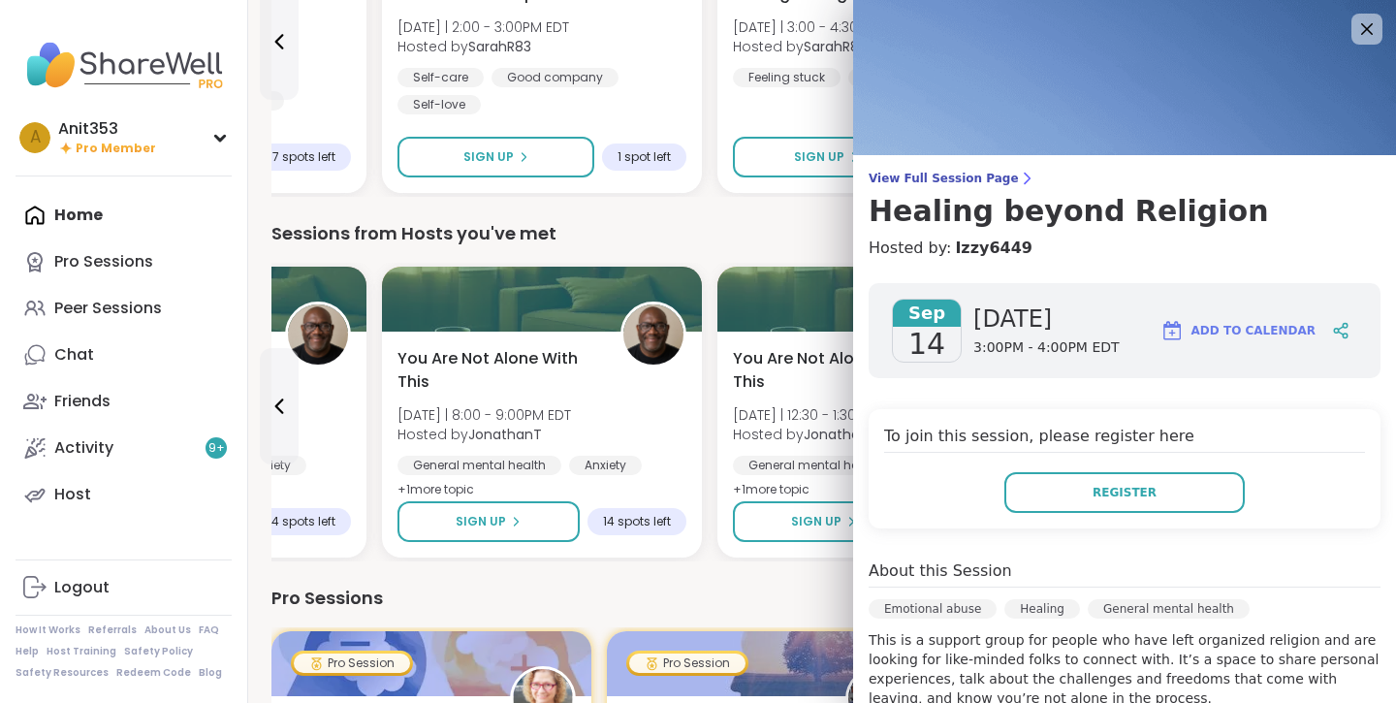
scroll to position [0, 0]
click at [1366, 23] on icon at bounding box center [1366, 28] width 24 height 24
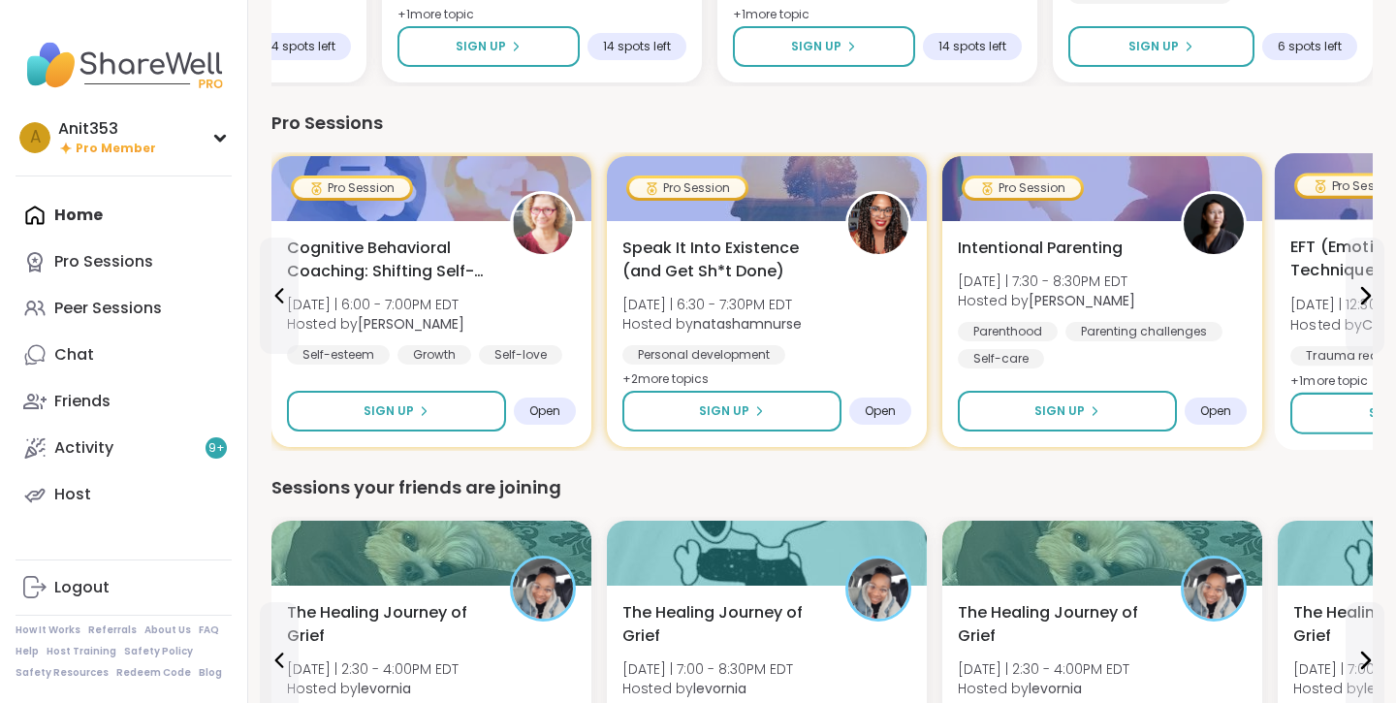
scroll to position [367, 0]
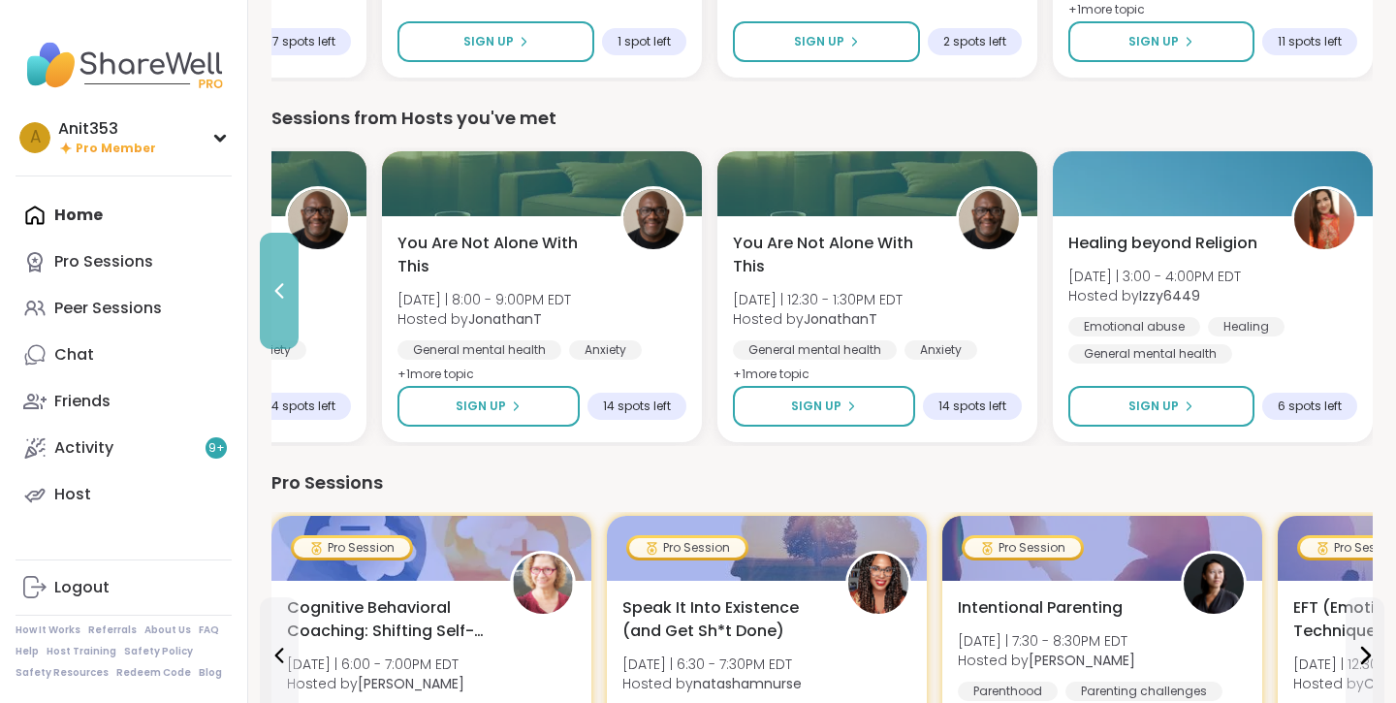
click at [274, 290] on icon at bounding box center [279, 290] width 23 height 23
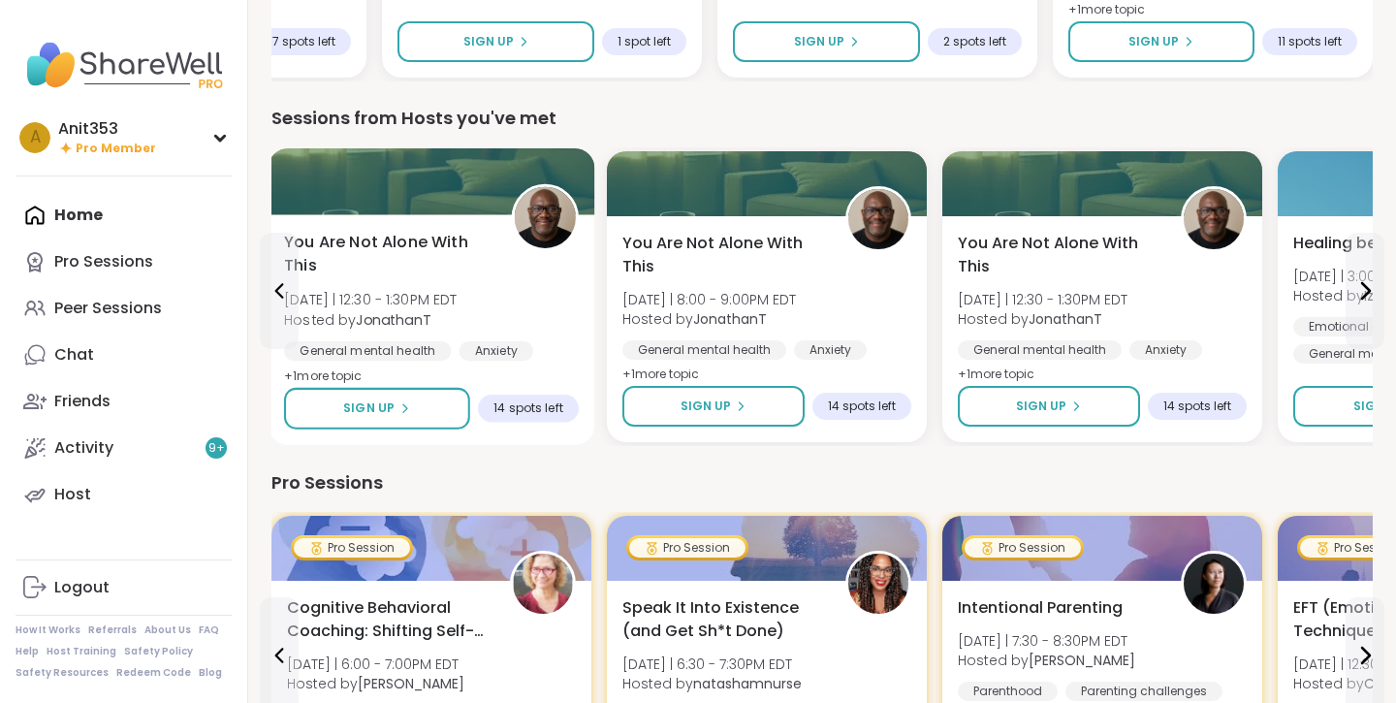
click at [534, 227] on img at bounding box center [545, 217] width 61 height 61
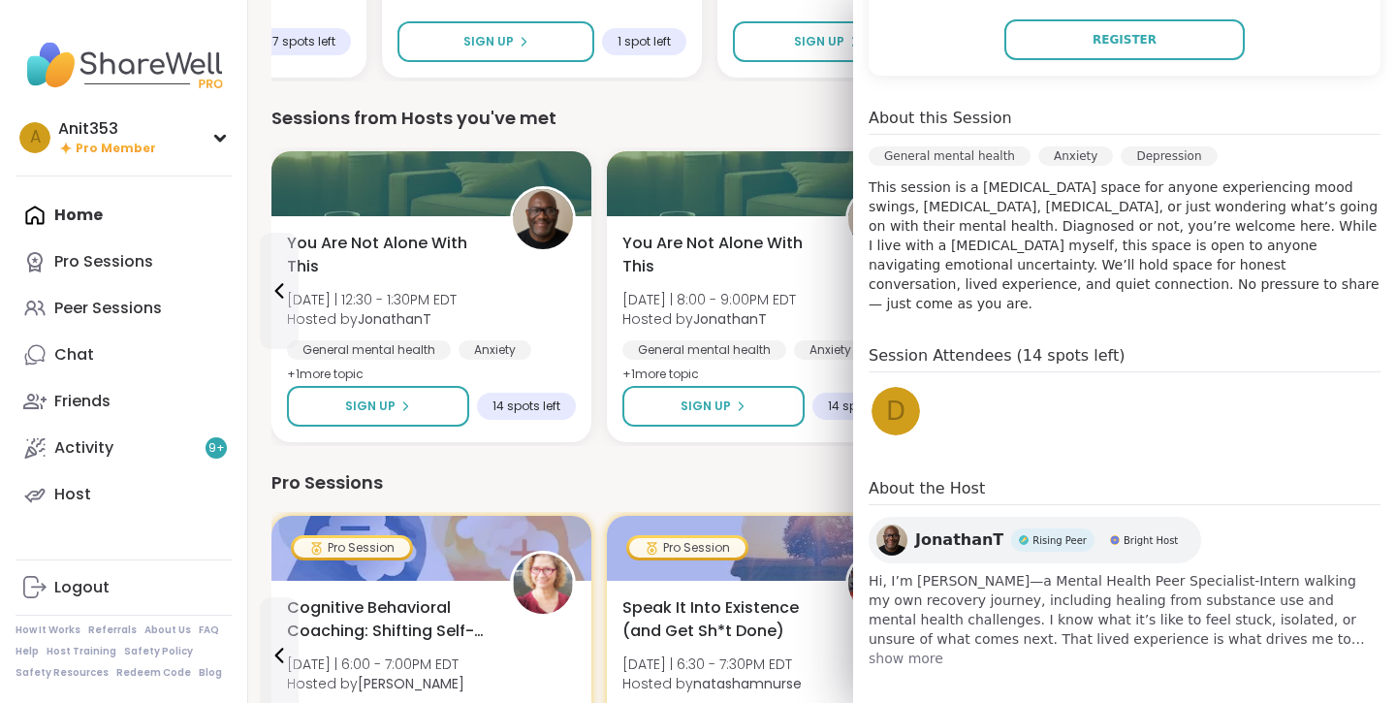
scroll to position [445, 0]
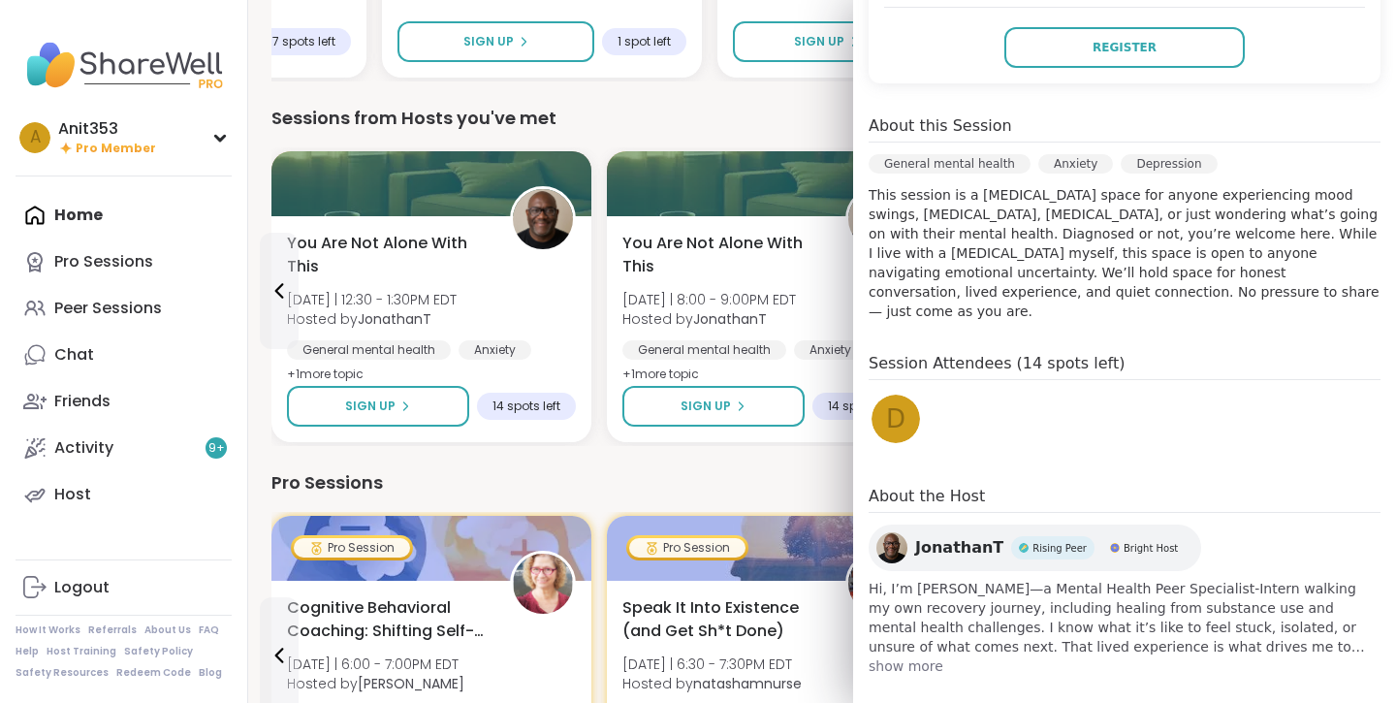
click at [911, 656] on span "show more" at bounding box center [1125, 665] width 512 height 19
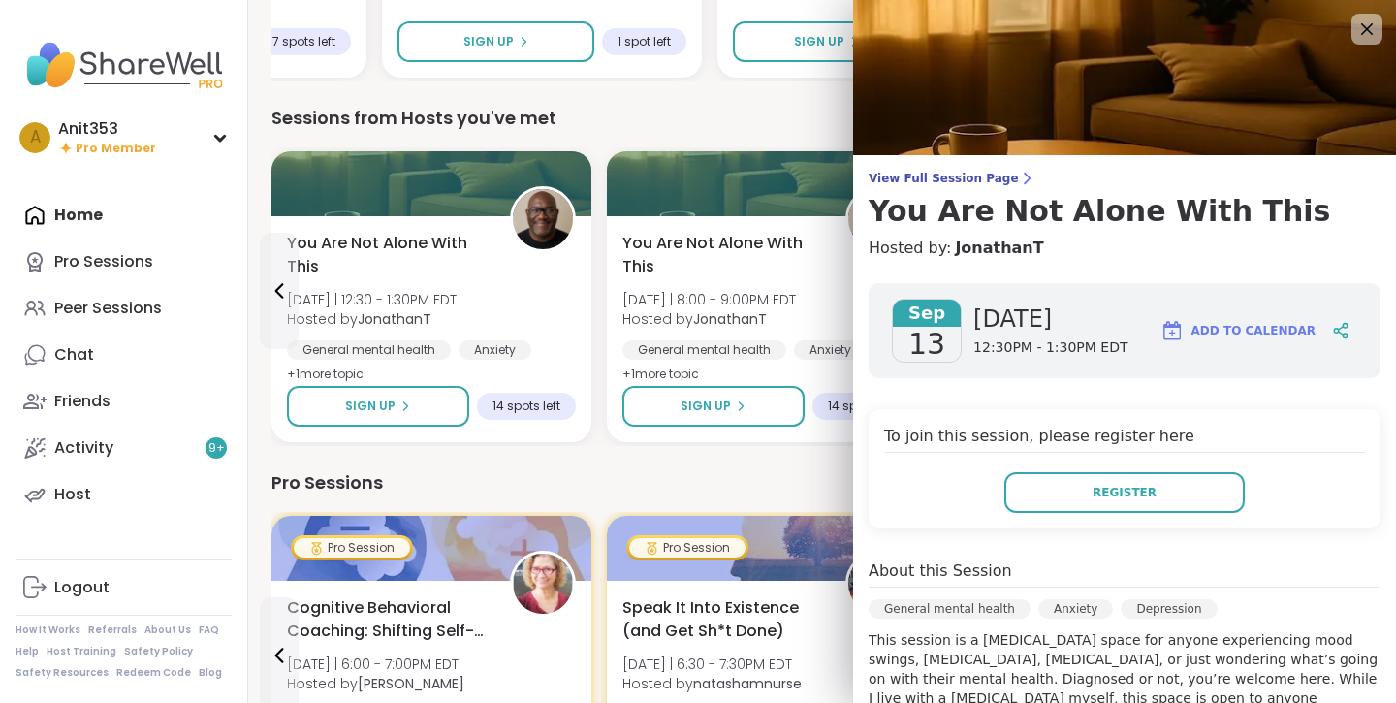
scroll to position [0, 0]
click at [1368, 27] on icon at bounding box center [1367, 29] width 13 height 13
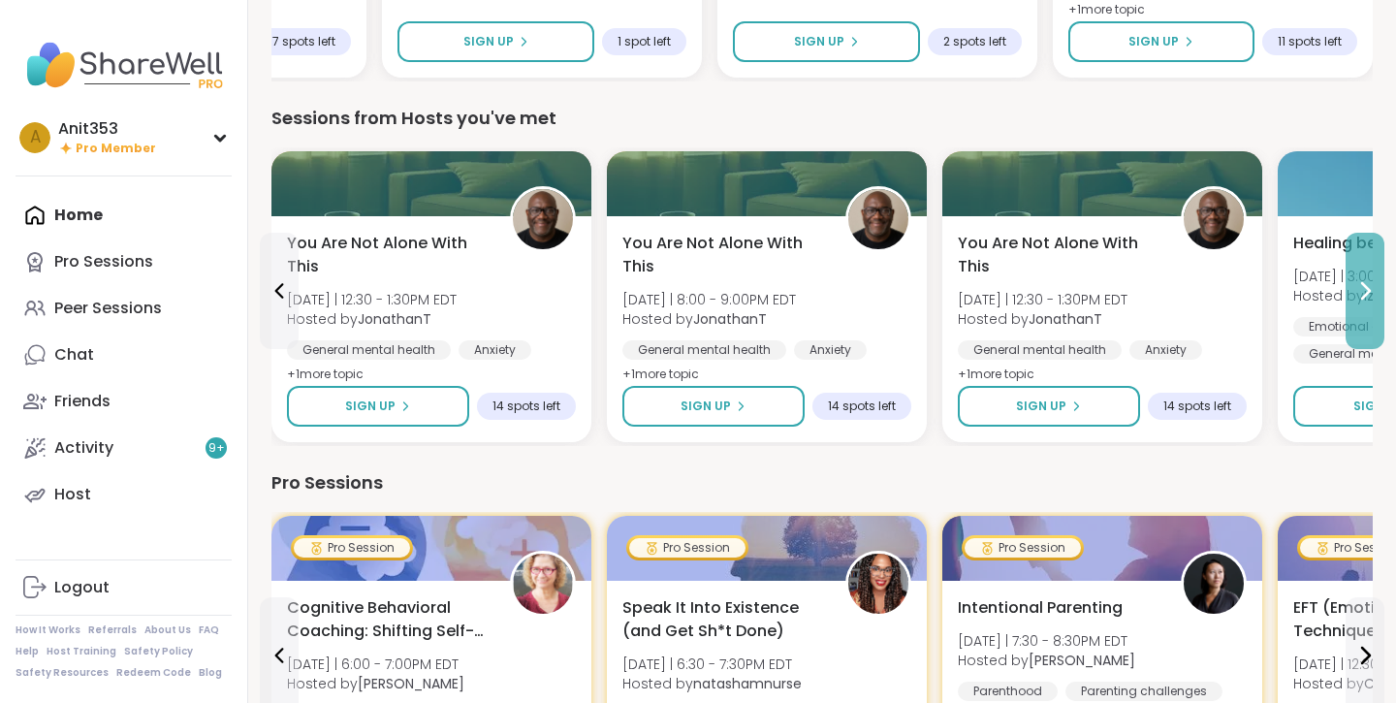
click at [1360, 292] on icon at bounding box center [1364, 290] width 23 height 23
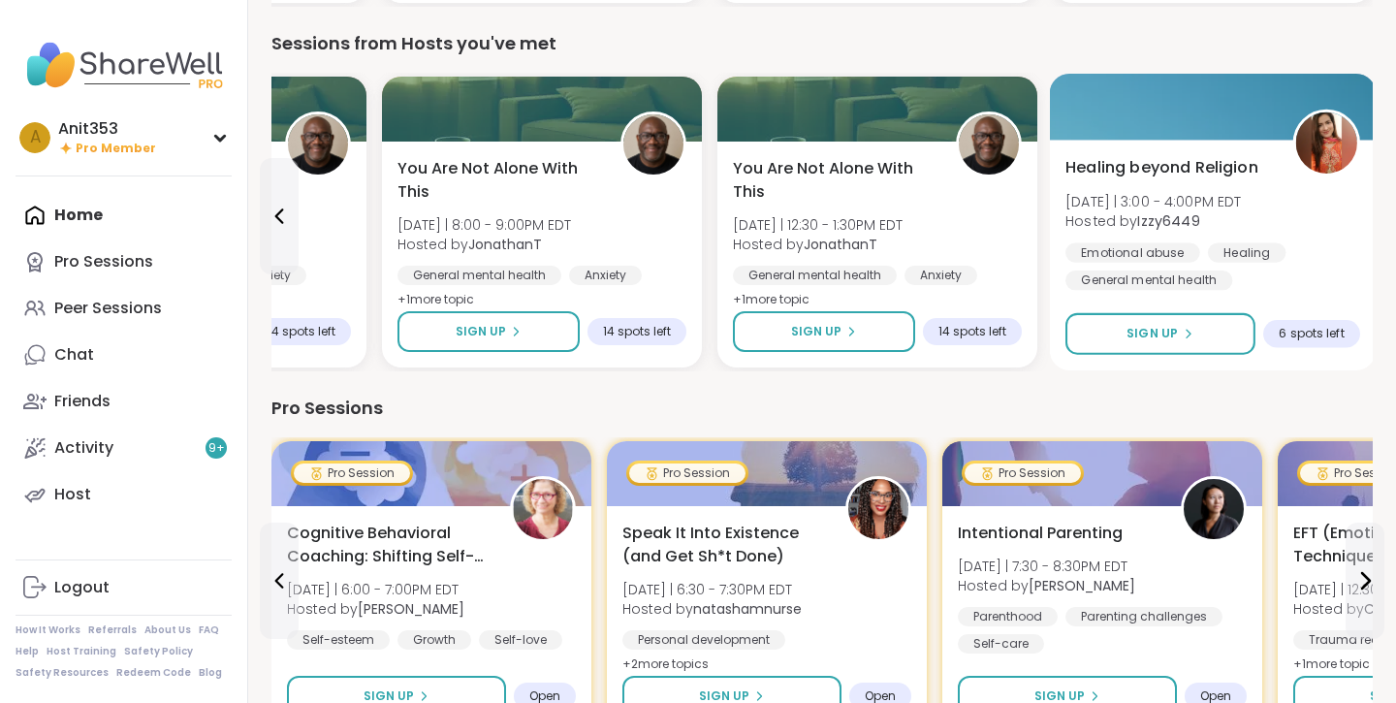
scroll to position [517, 0]
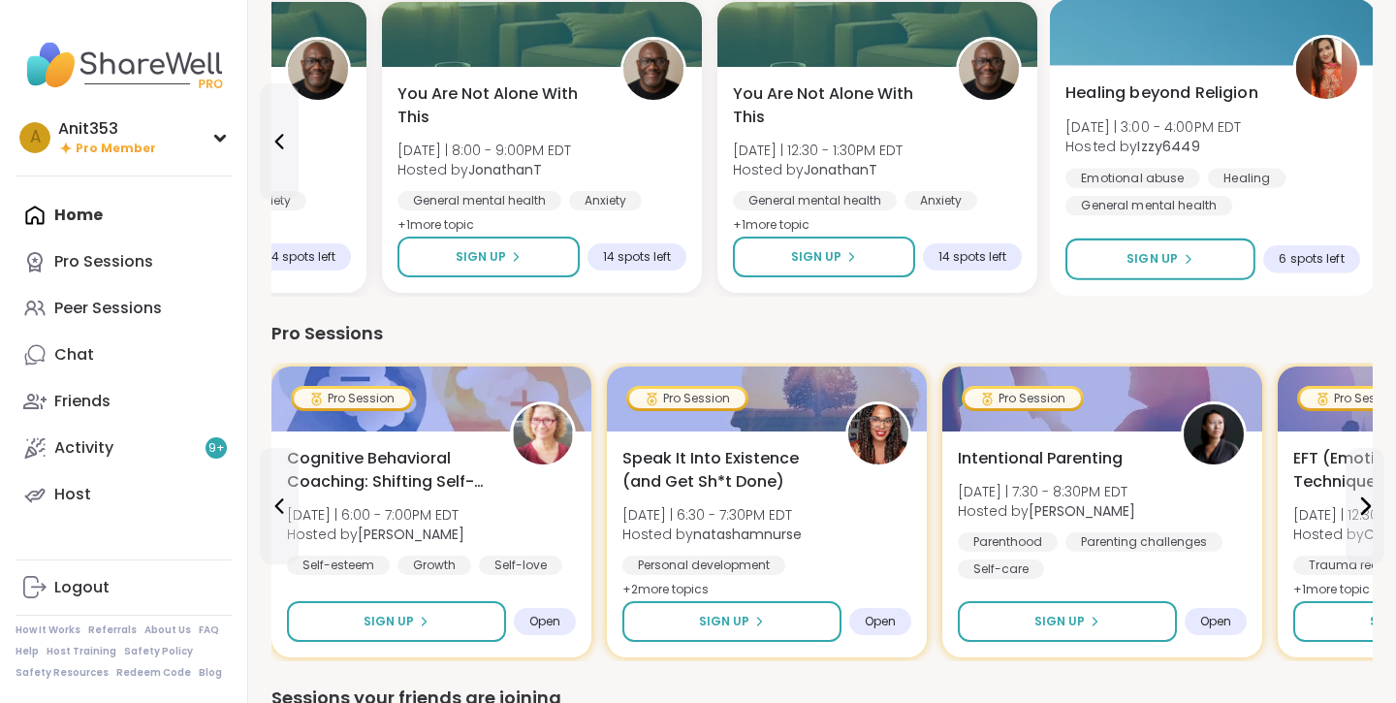
click at [1177, 95] on span "Healing beyond Religion" at bounding box center [1161, 92] width 193 height 23
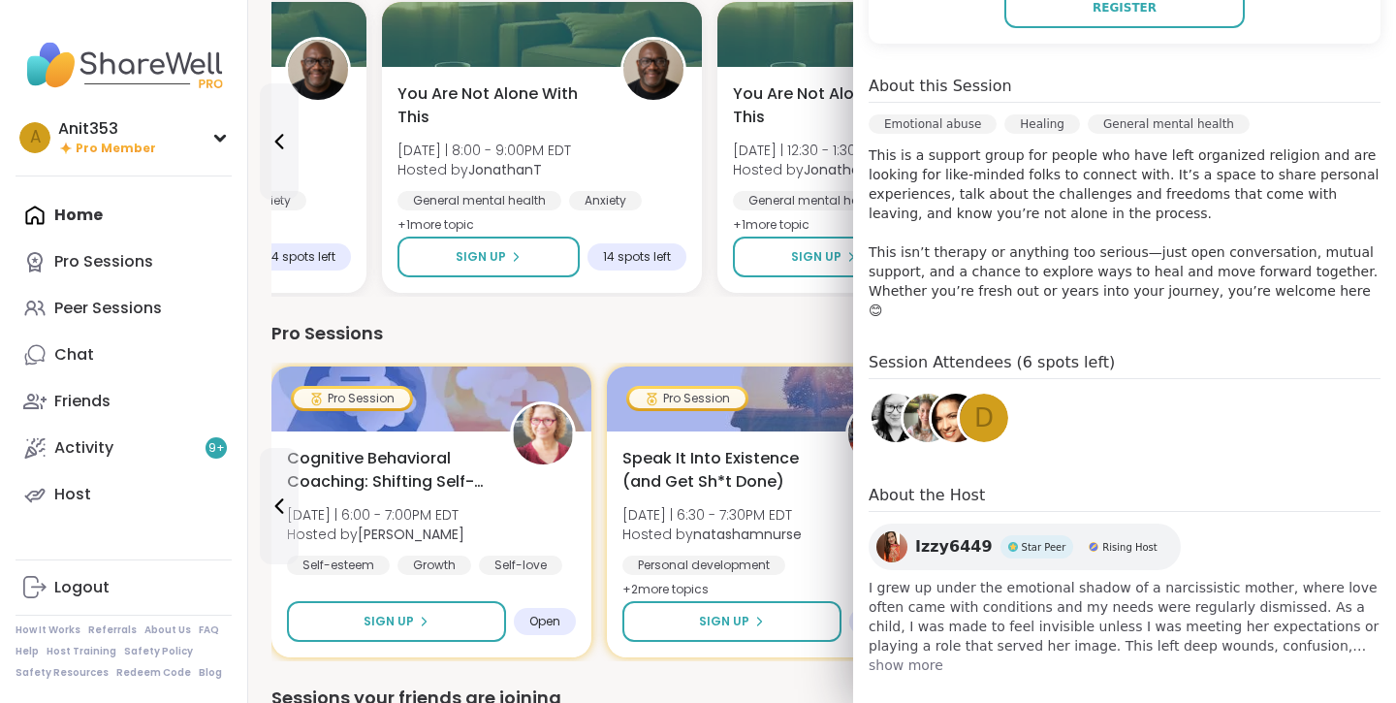
scroll to position [484, 0]
click at [911, 656] on span "show more" at bounding box center [1125, 665] width 512 height 19
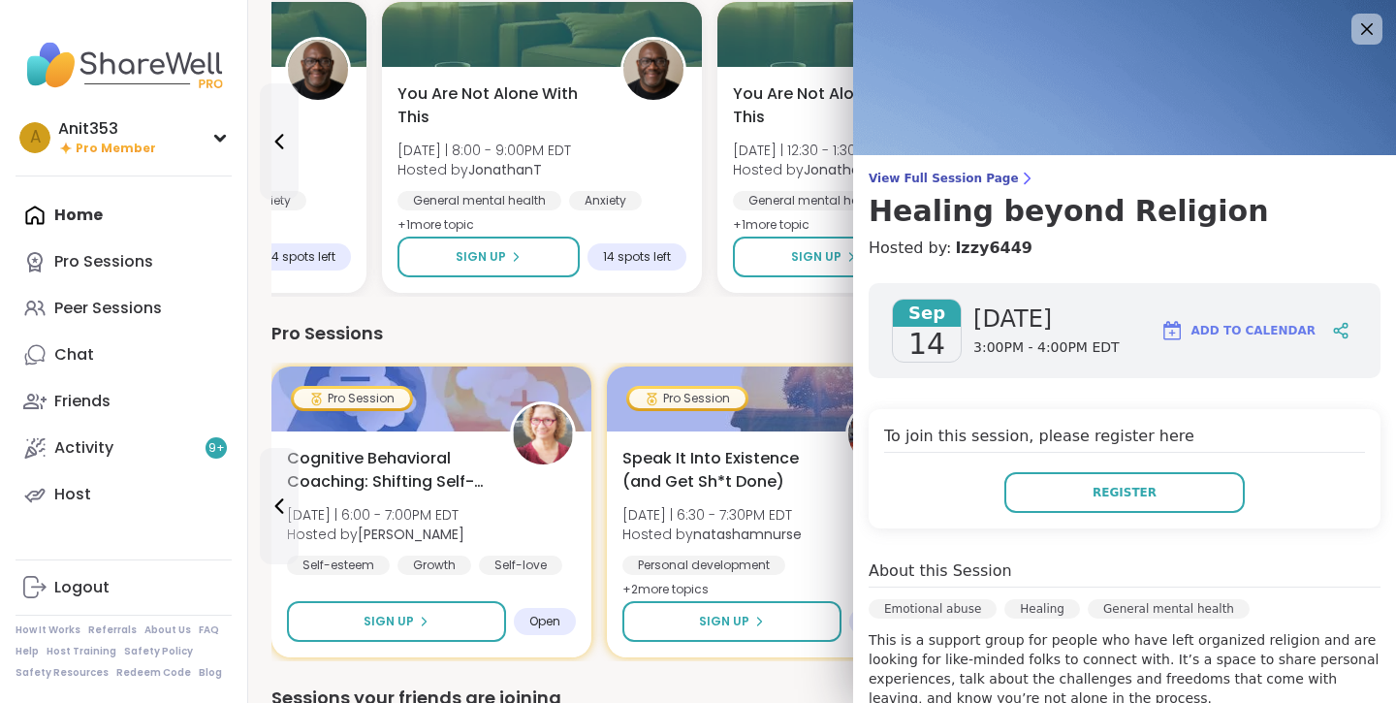
scroll to position [0, 0]
click at [1363, 27] on icon at bounding box center [1366, 28] width 24 height 24
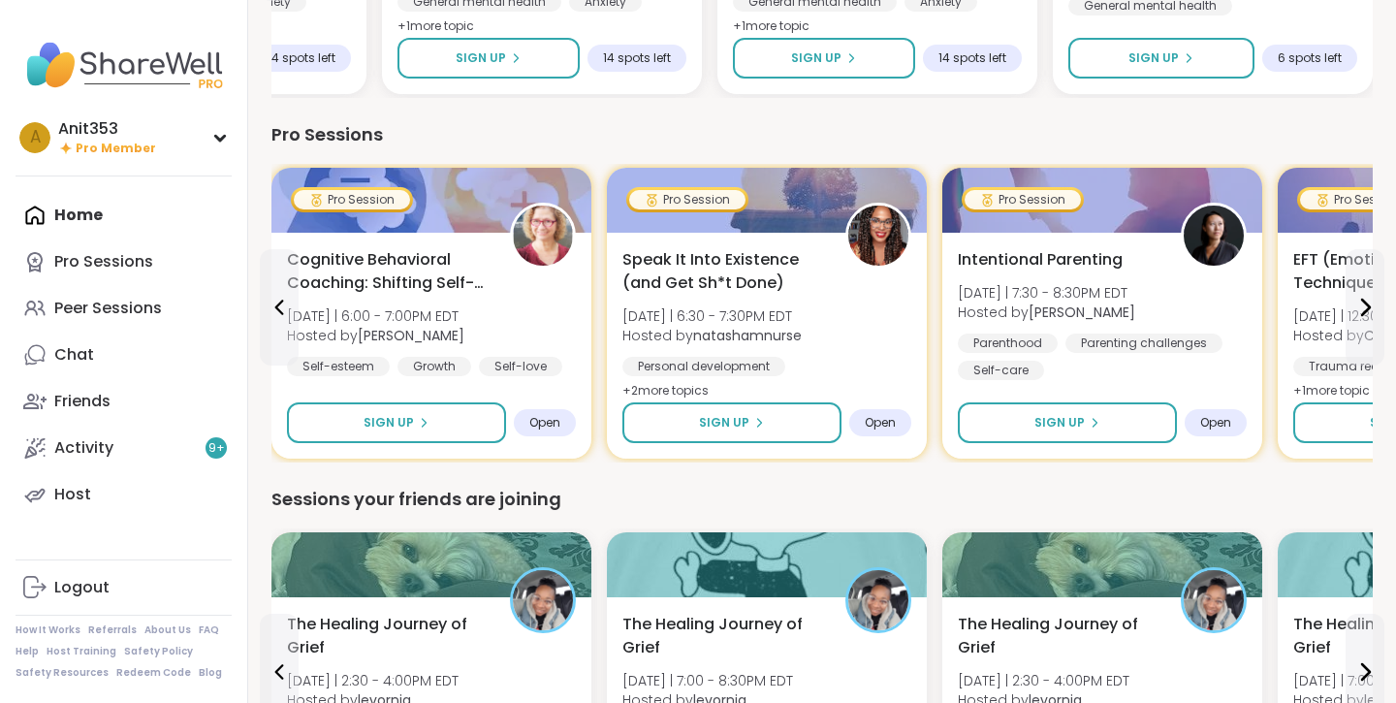
scroll to position [836, 0]
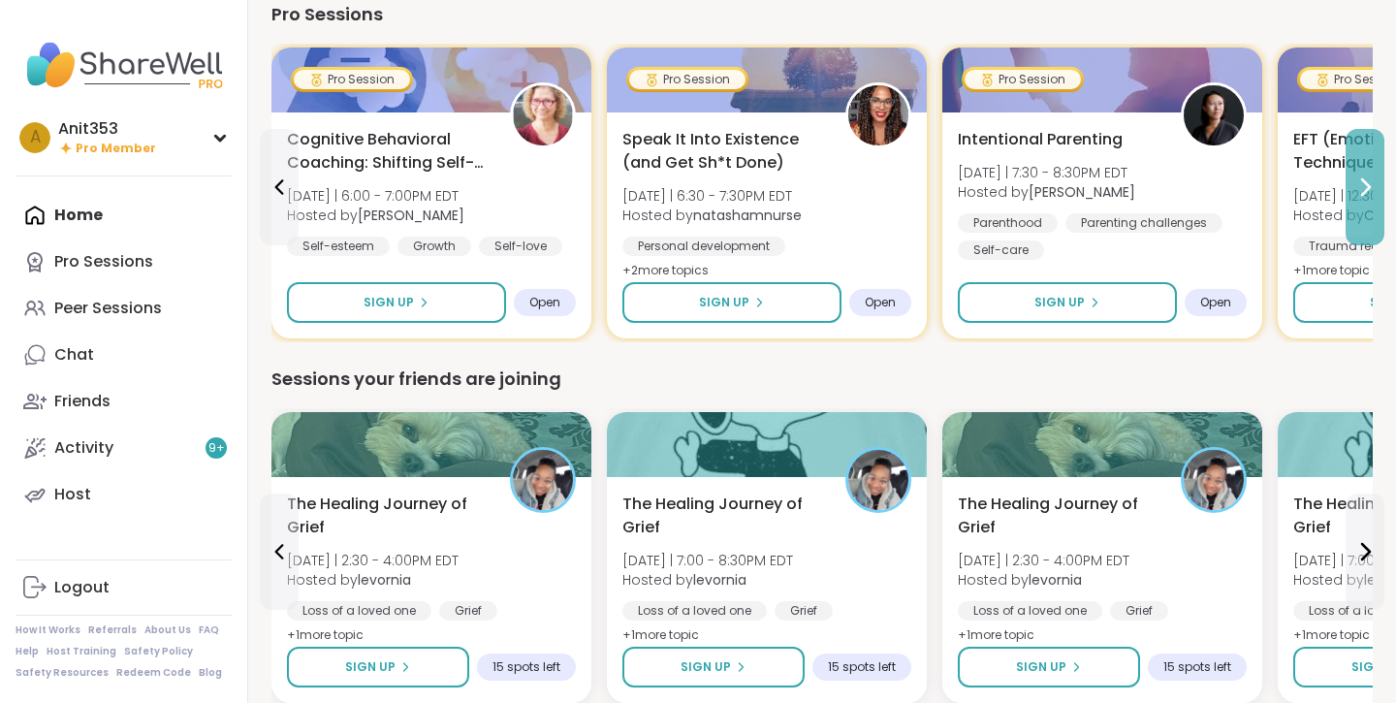
click at [1369, 185] on icon at bounding box center [1366, 187] width 8 height 16
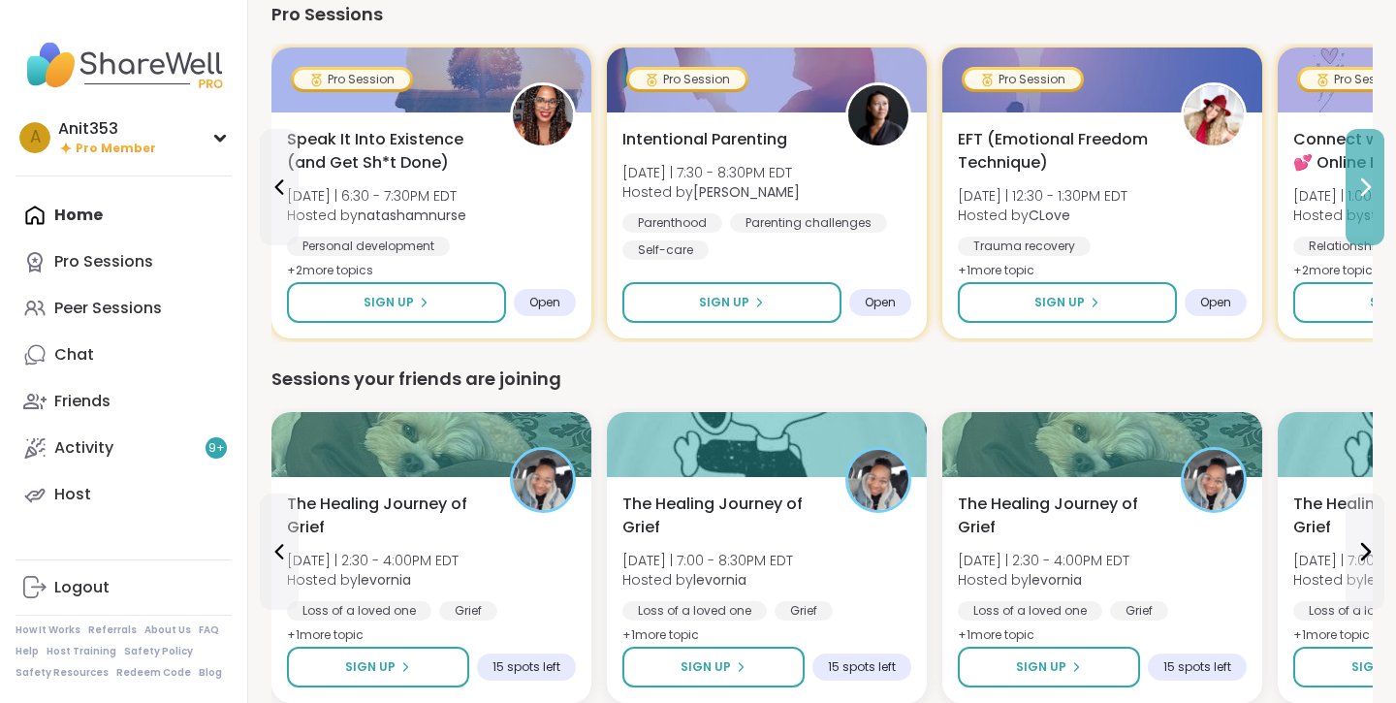
click at [1370, 186] on icon at bounding box center [1366, 187] width 8 height 16
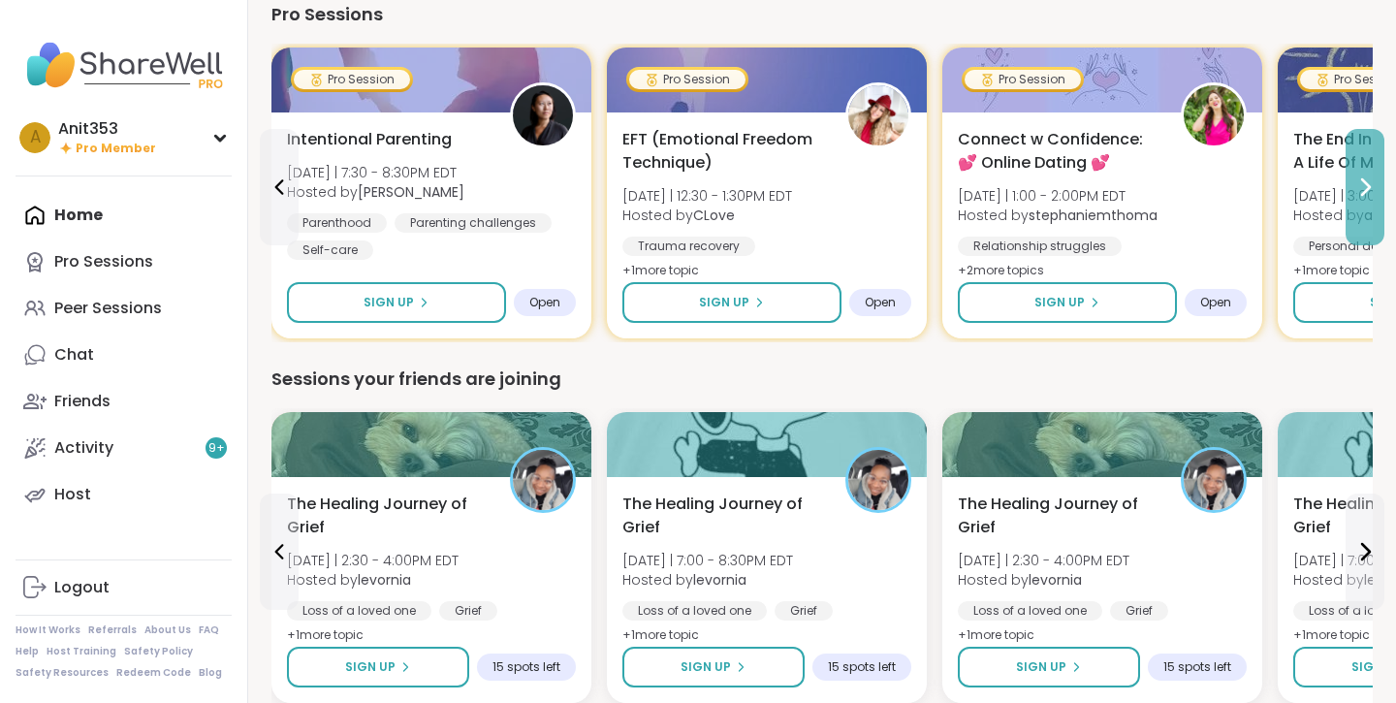
click at [1374, 179] on icon at bounding box center [1364, 186] width 23 height 23
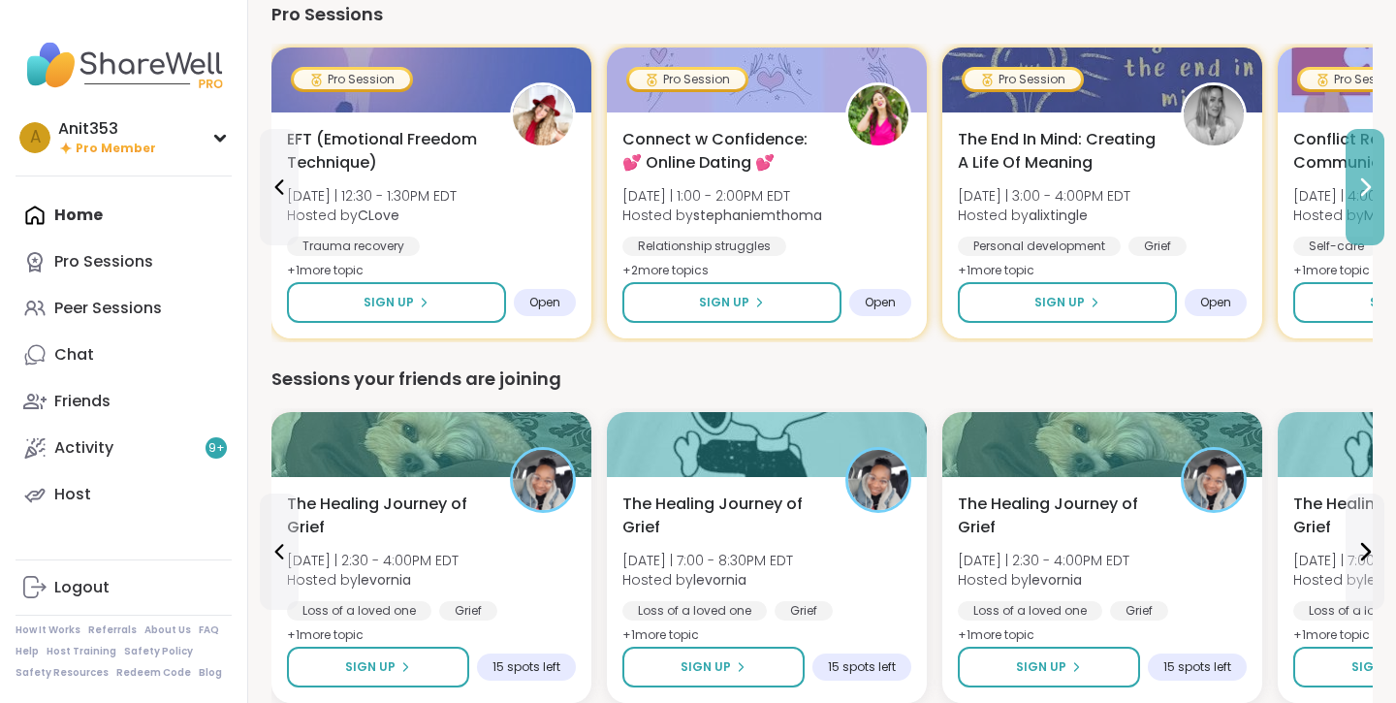
click at [1362, 186] on icon at bounding box center [1364, 186] width 23 height 23
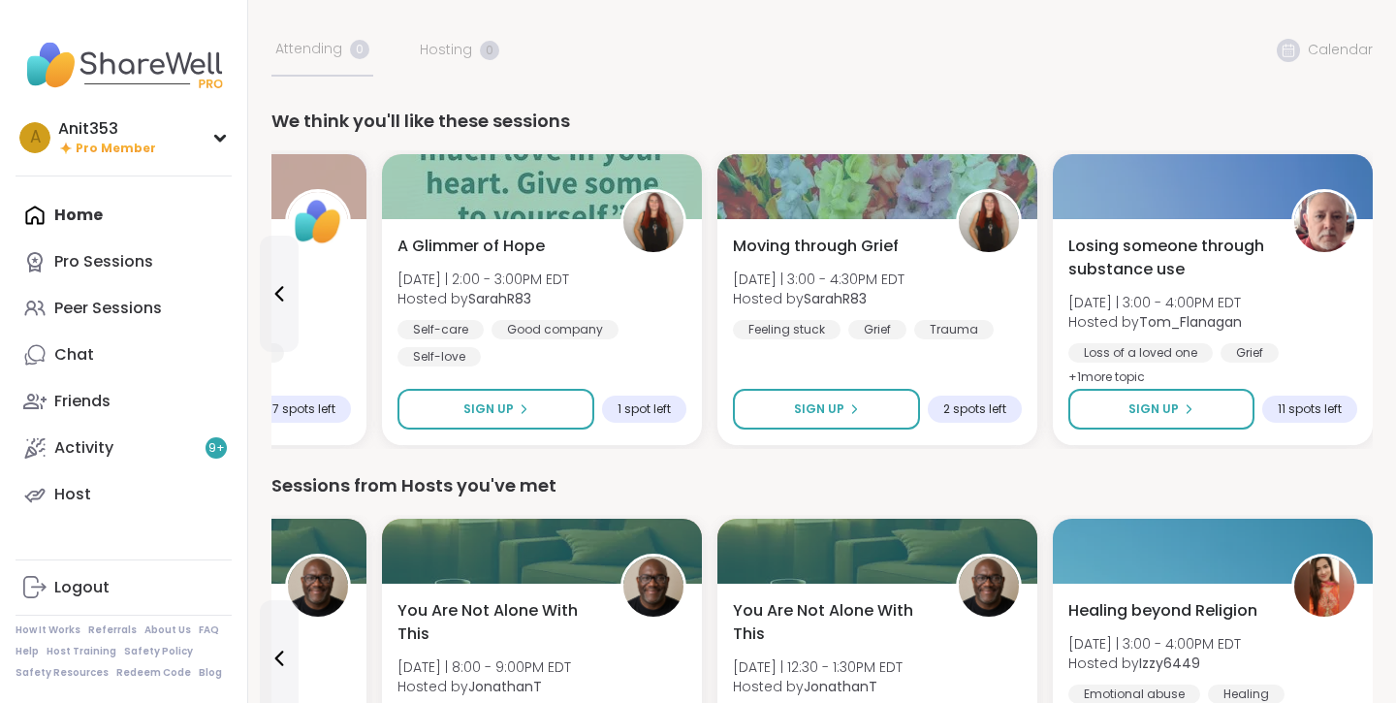
scroll to position [0, 0]
click at [273, 292] on icon at bounding box center [279, 293] width 23 height 23
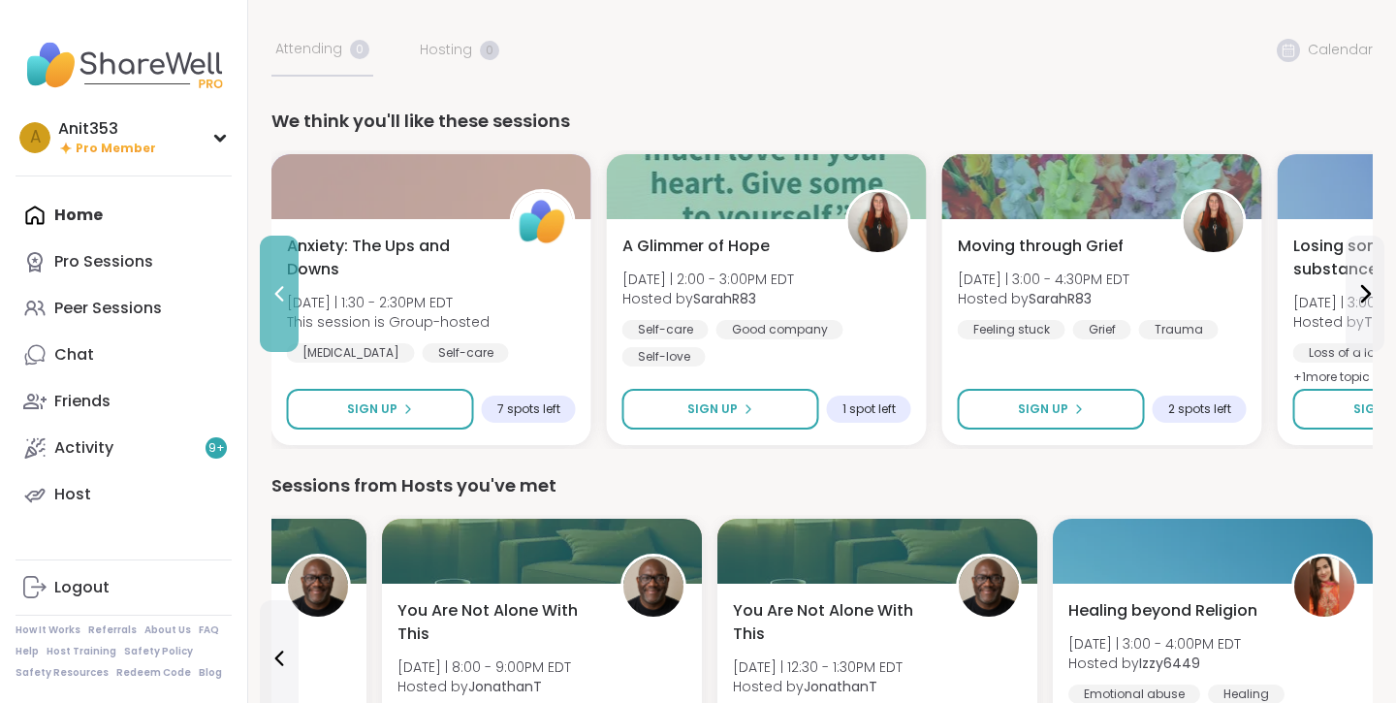
click at [277, 300] on icon at bounding box center [279, 293] width 23 height 23
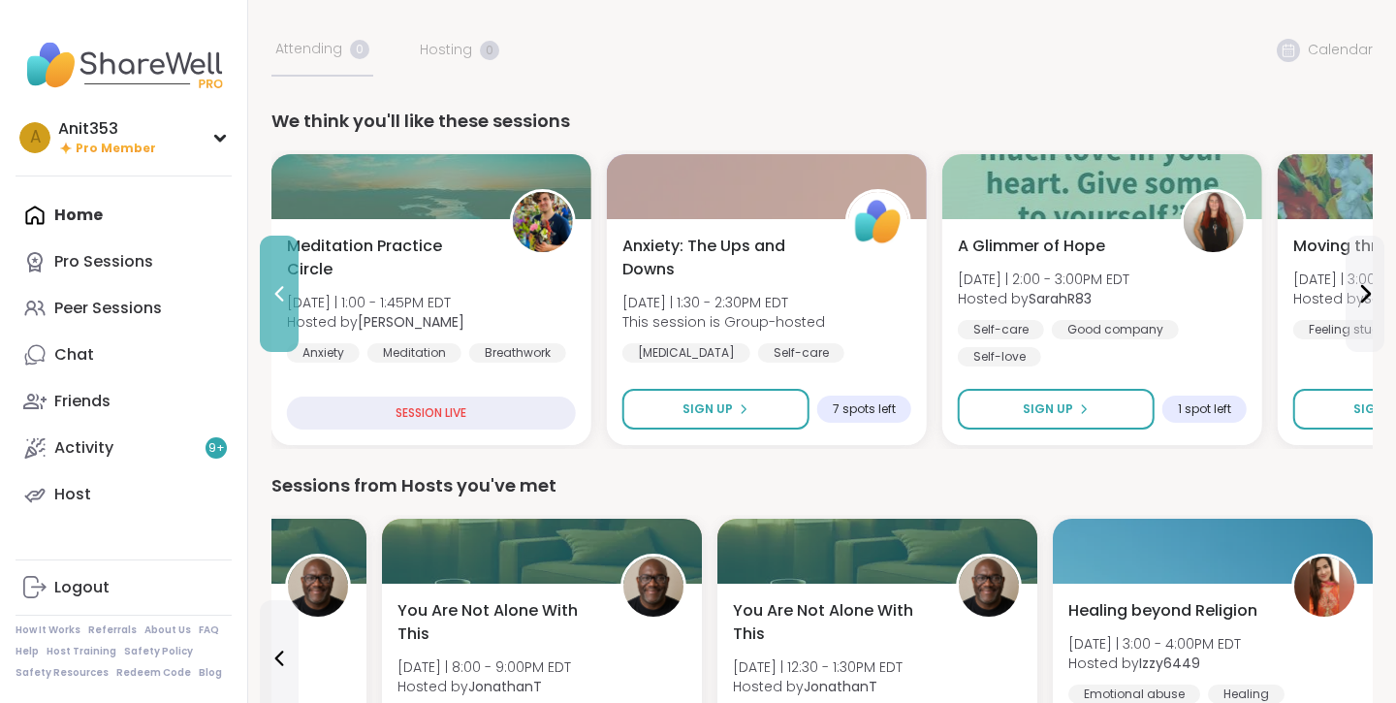
click at [277, 295] on icon at bounding box center [279, 294] width 9 height 16
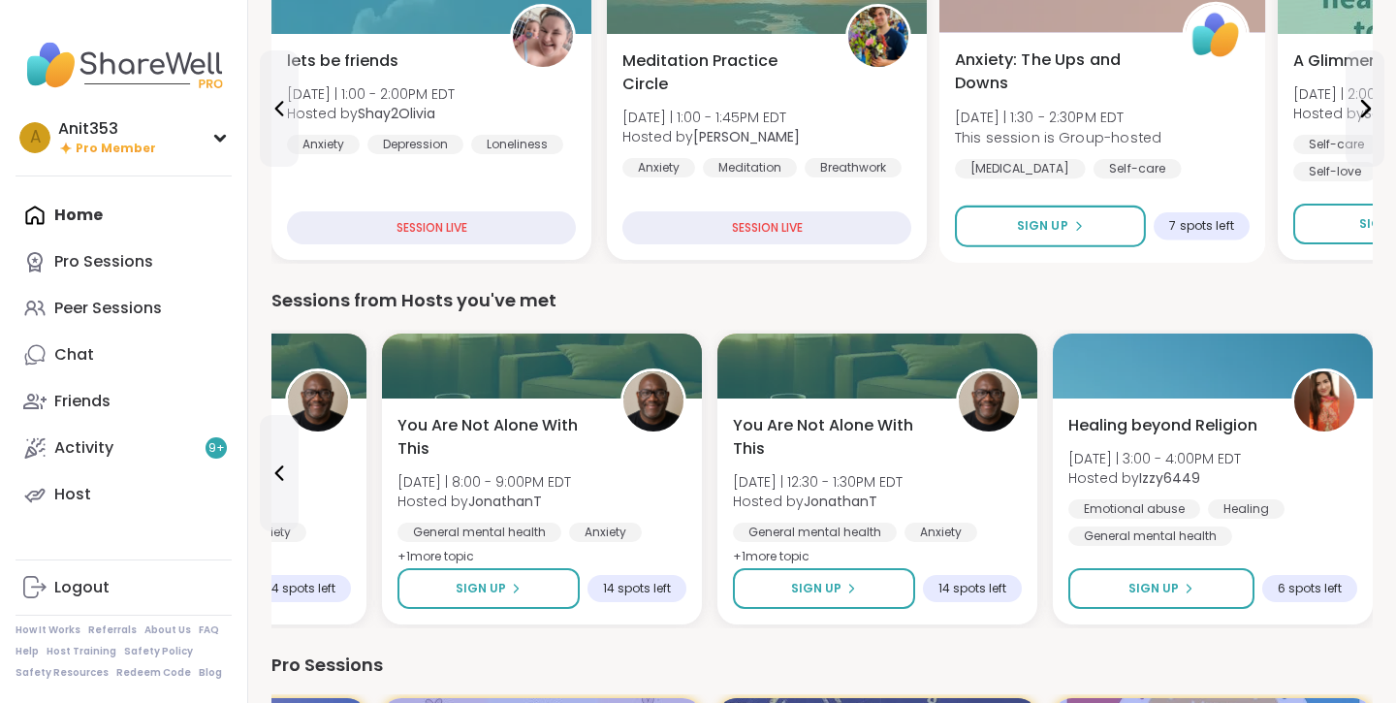
scroll to position [466, 0]
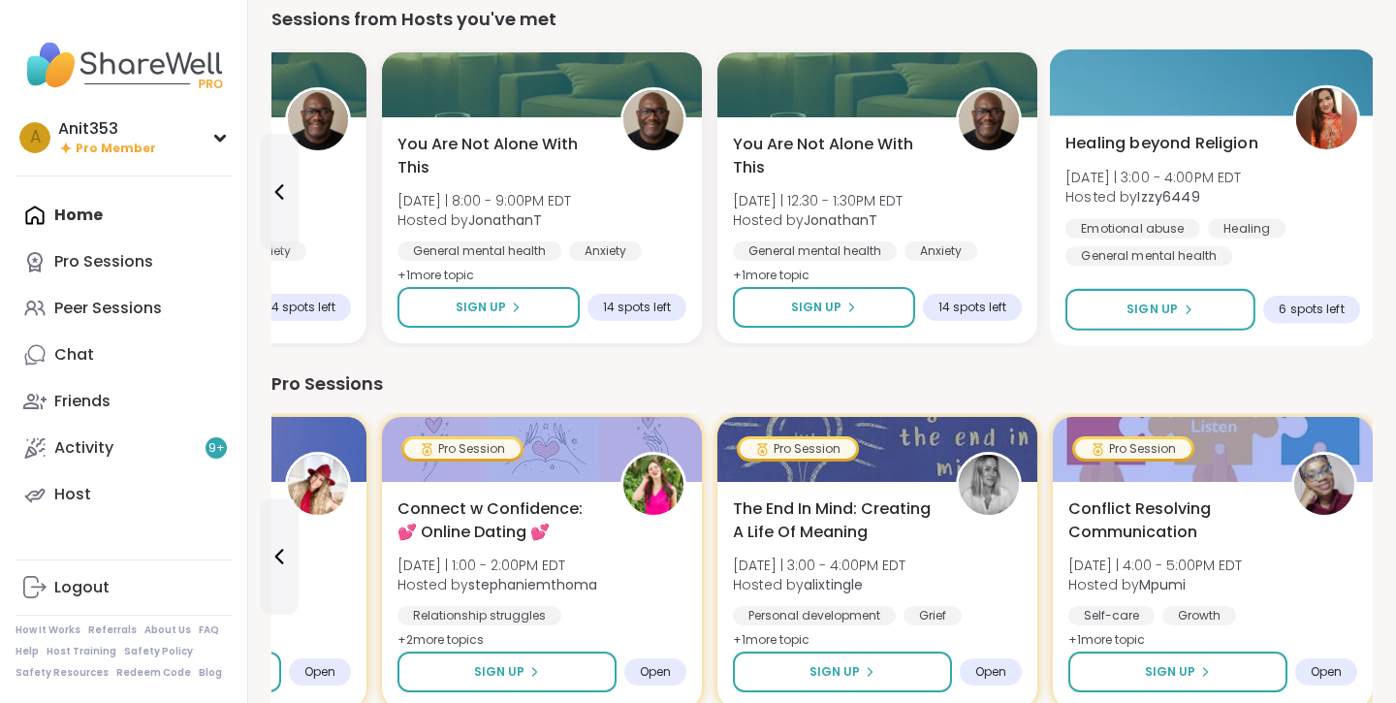
click at [1322, 122] on img at bounding box center [1326, 118] width 61 height 61
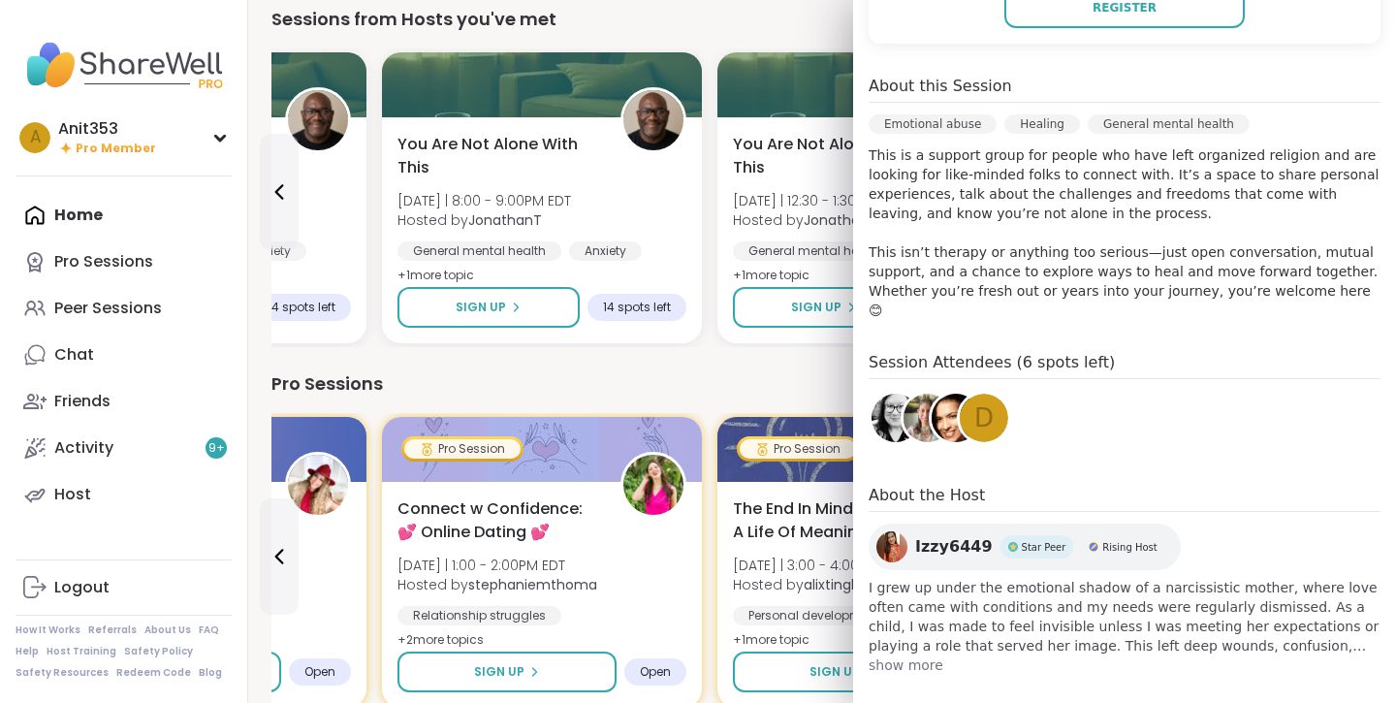
scroll to position [484, 0]
click at [923, 656] on span "show more" at bounding box center [1125, 665] width 512 height 19
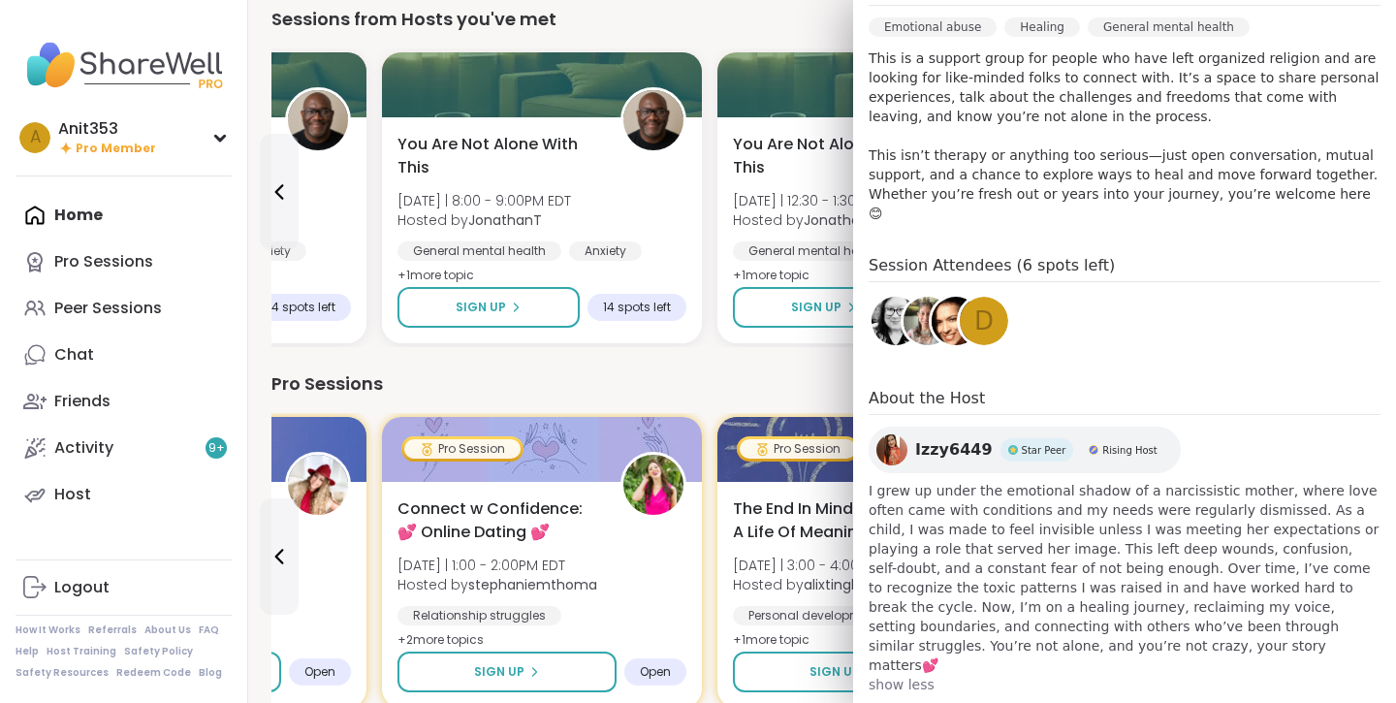
scroll to position [581, 0]
